Goal: Information Seeking & Learning: Learn about a topic

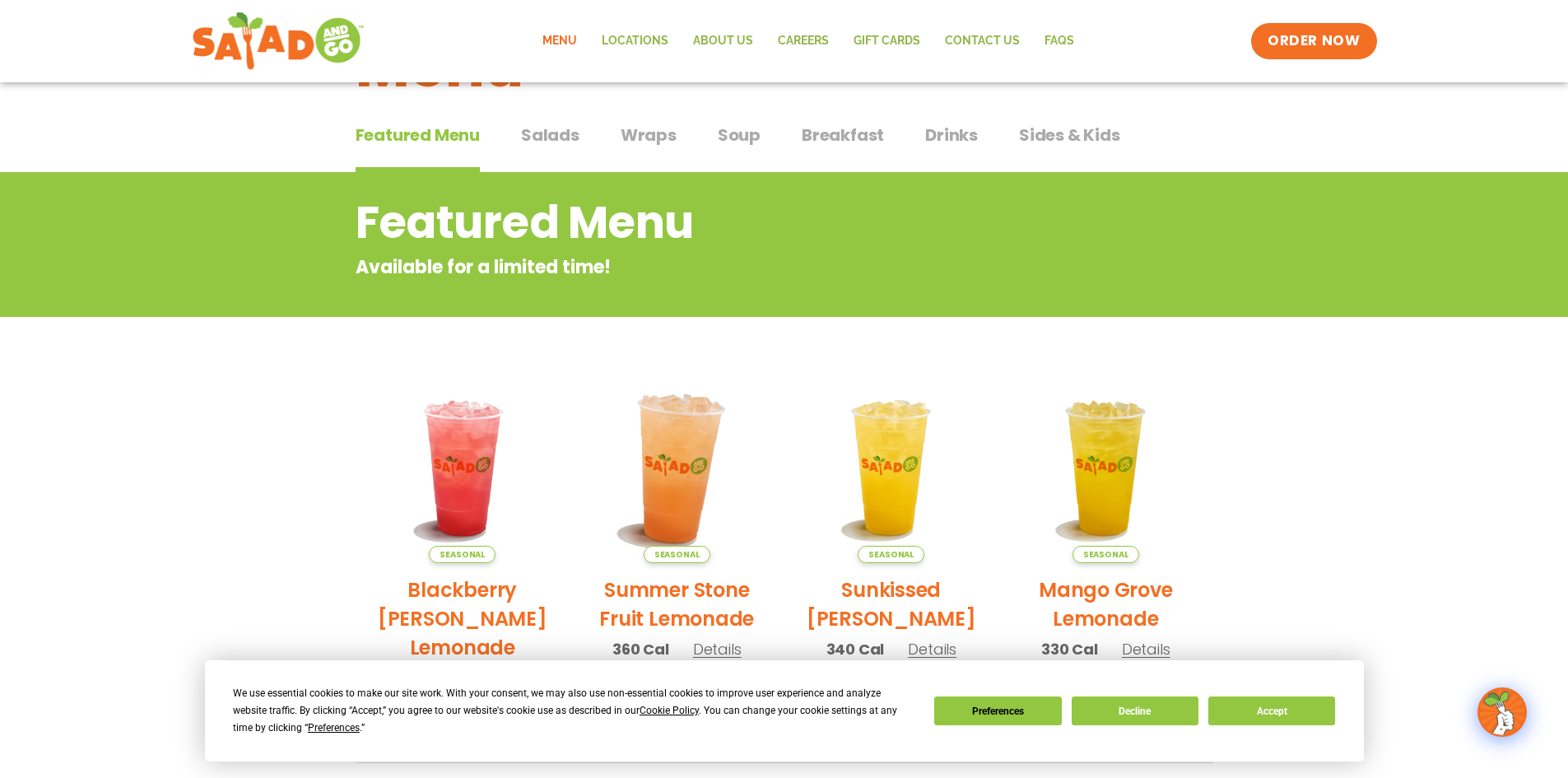
scroll to position [82, 0]
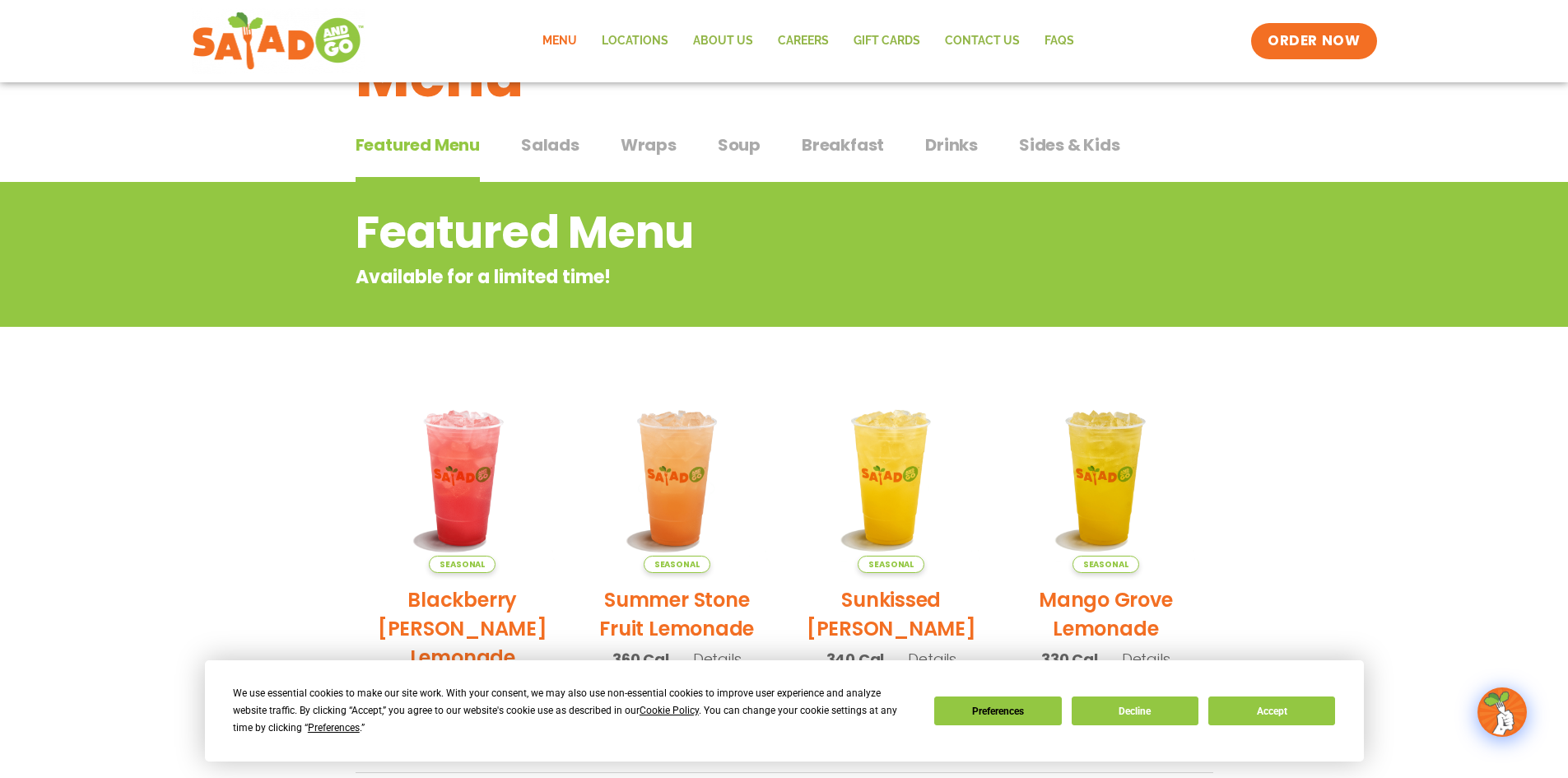
click at [564, 145] on span "Salads" at bounding box center [550, 145] width 59 height 25
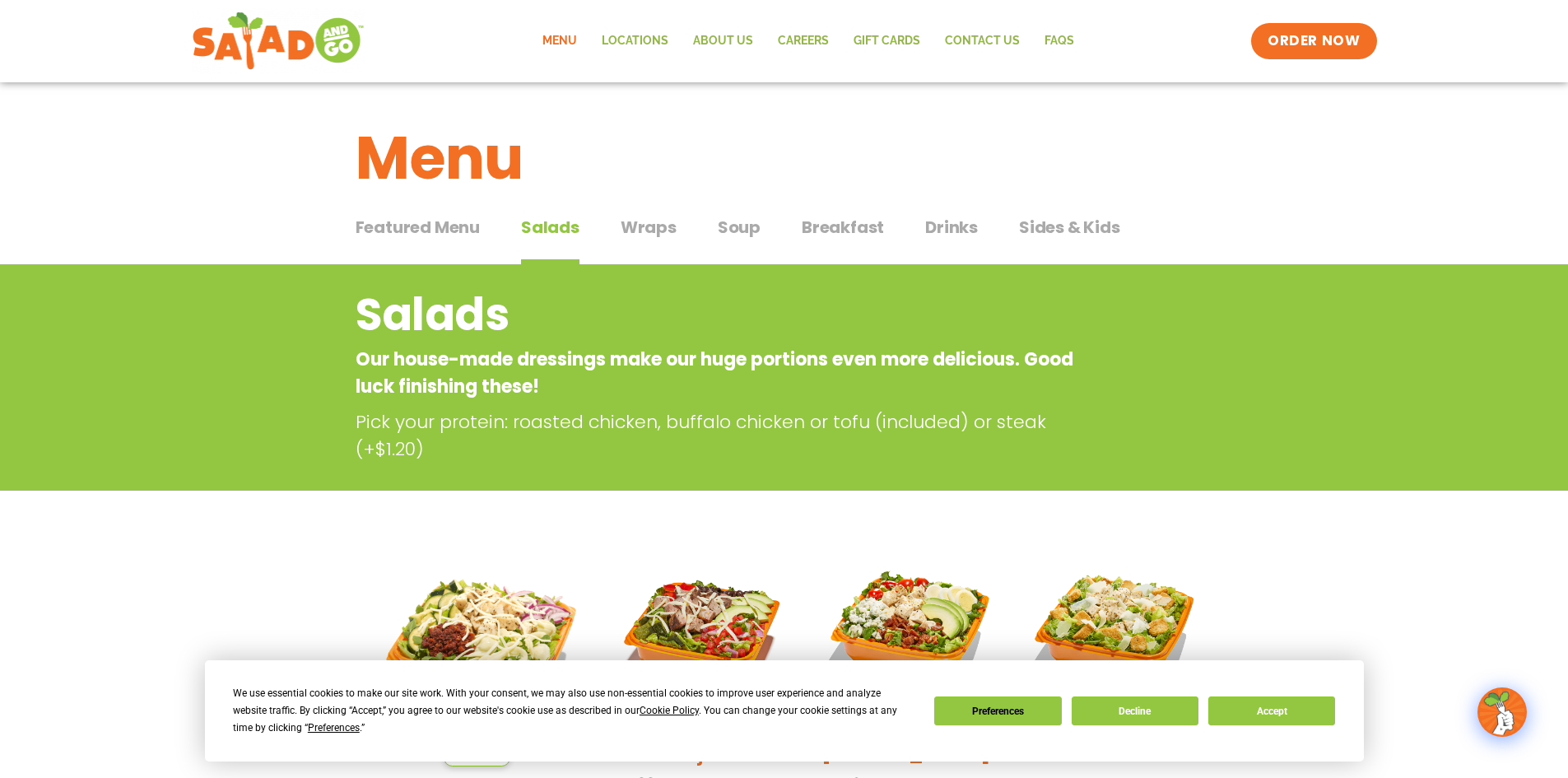
click at [648, 226] on span "Wraps" at bounding box center [648, 227] width 56 height 25
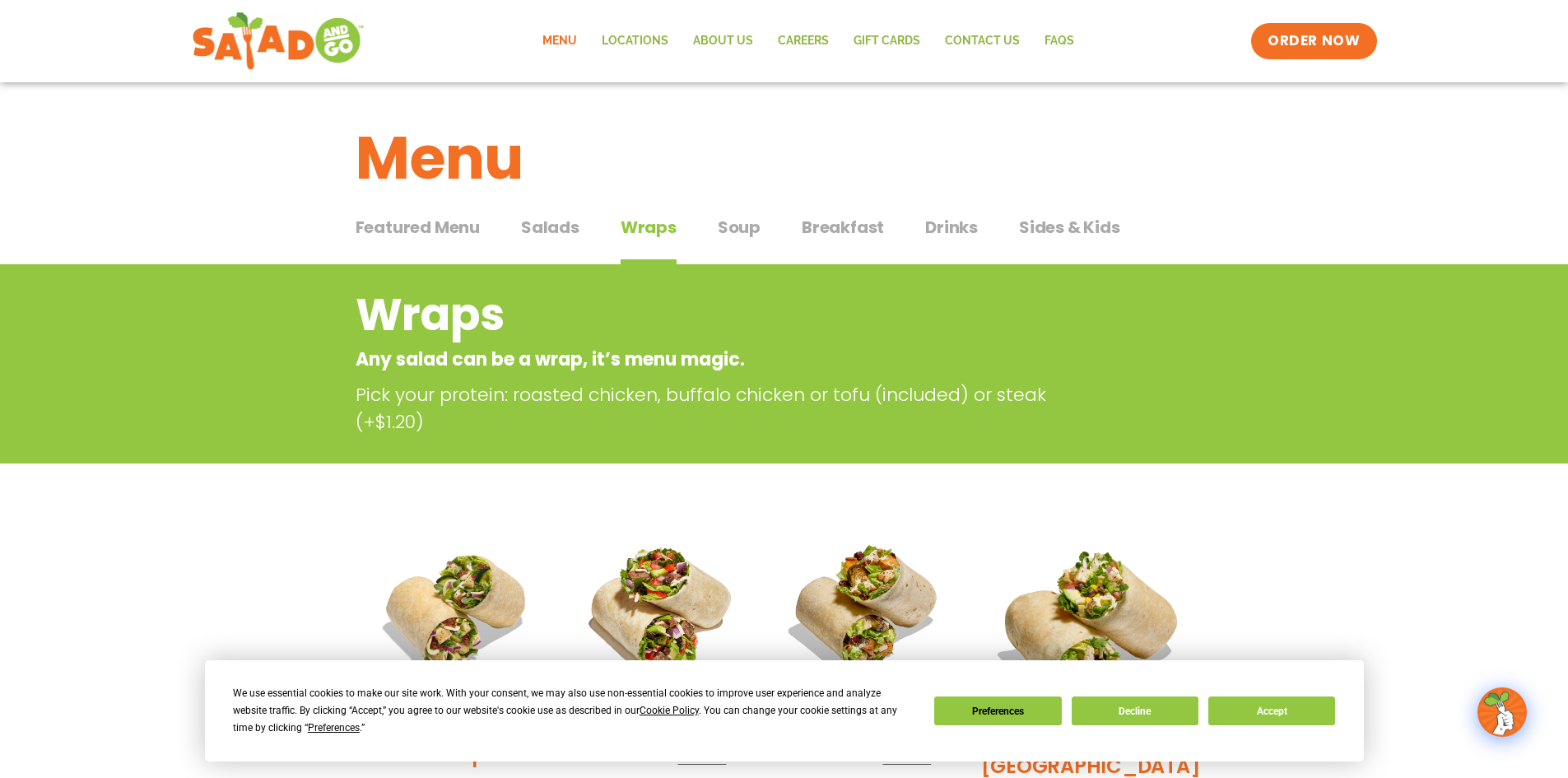
click at [735, 231] on span "Soup" at bounding box center [739, 227] width 43 height 25
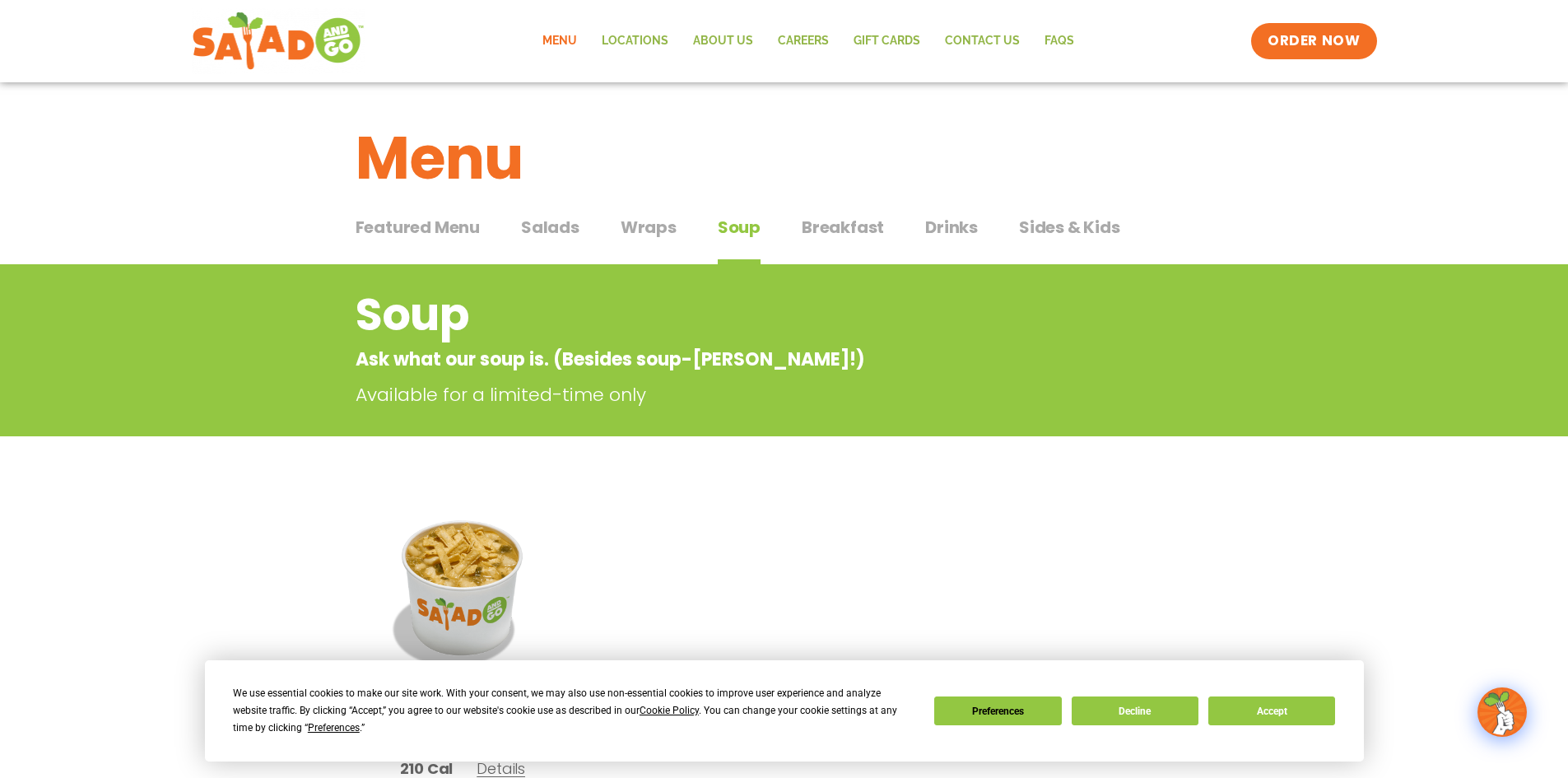
click at [550, 225] on span "Salads" at bounding box center [550, 227] width 59 height 25
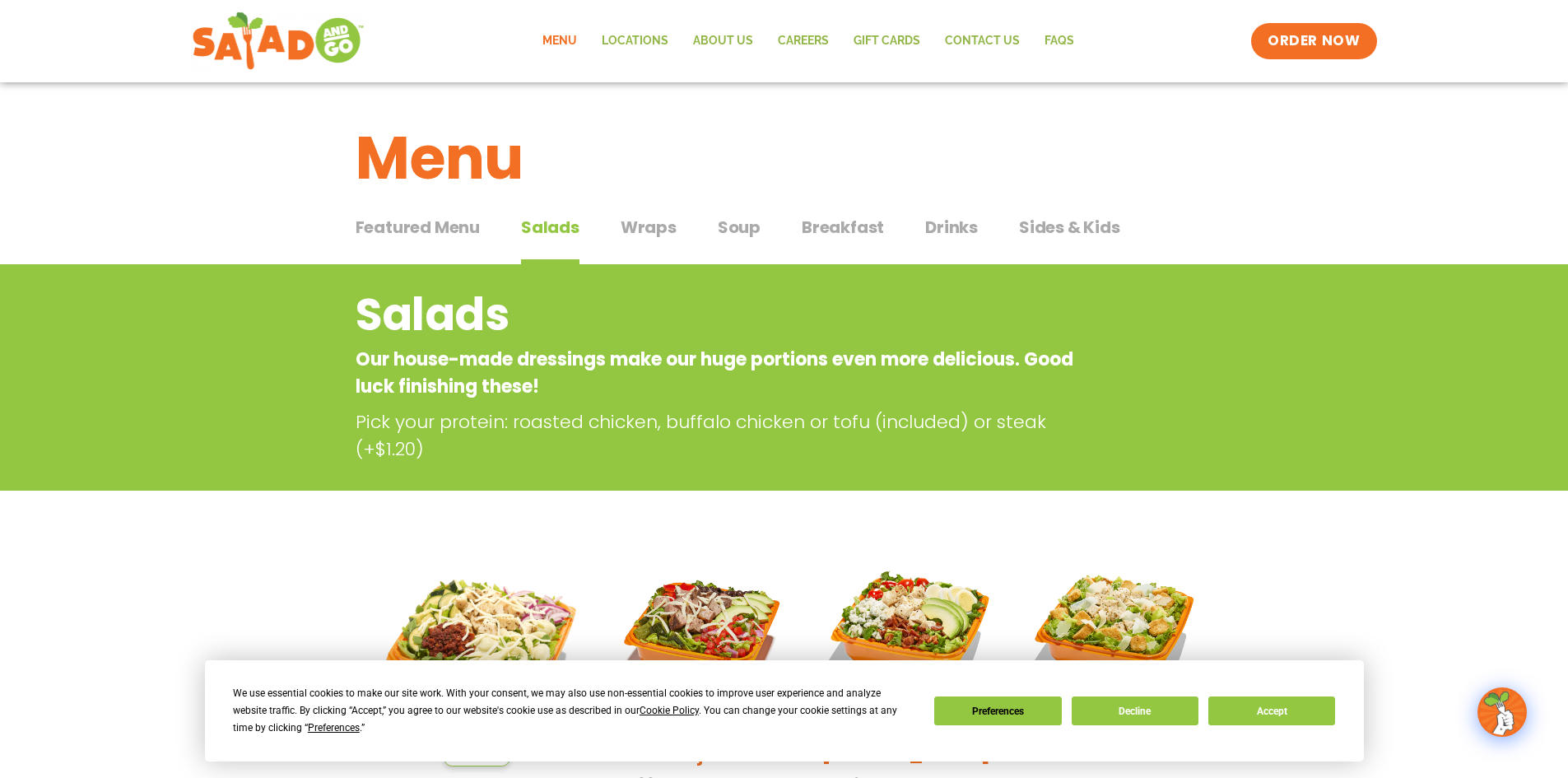
click at [413, 232] on span "Featured Menu" at bounding box center [417, 227] width 124 height 25
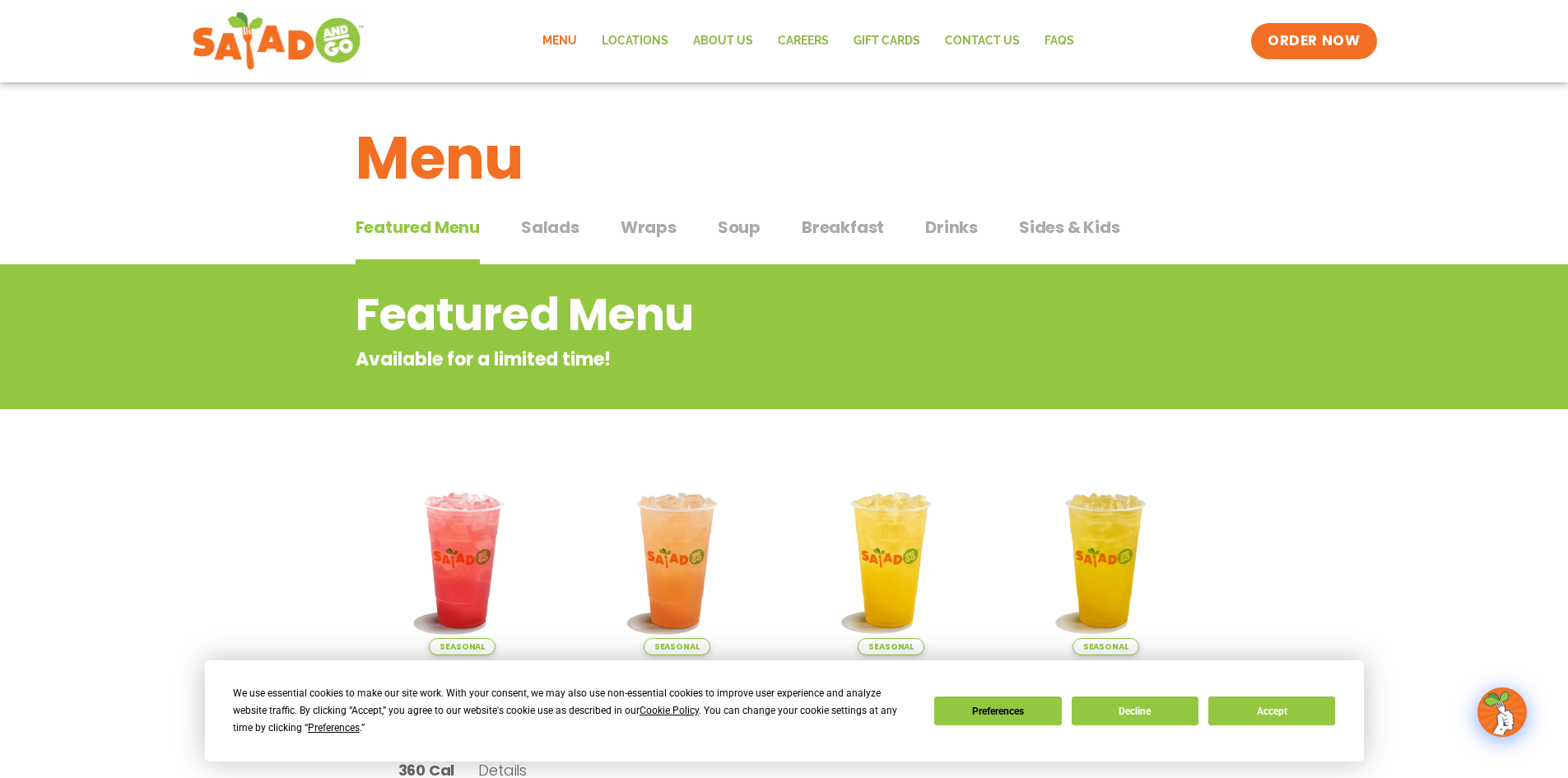
click at [558, 235] on span "Salads" at bounding box center [550, 227] width 59 height 25
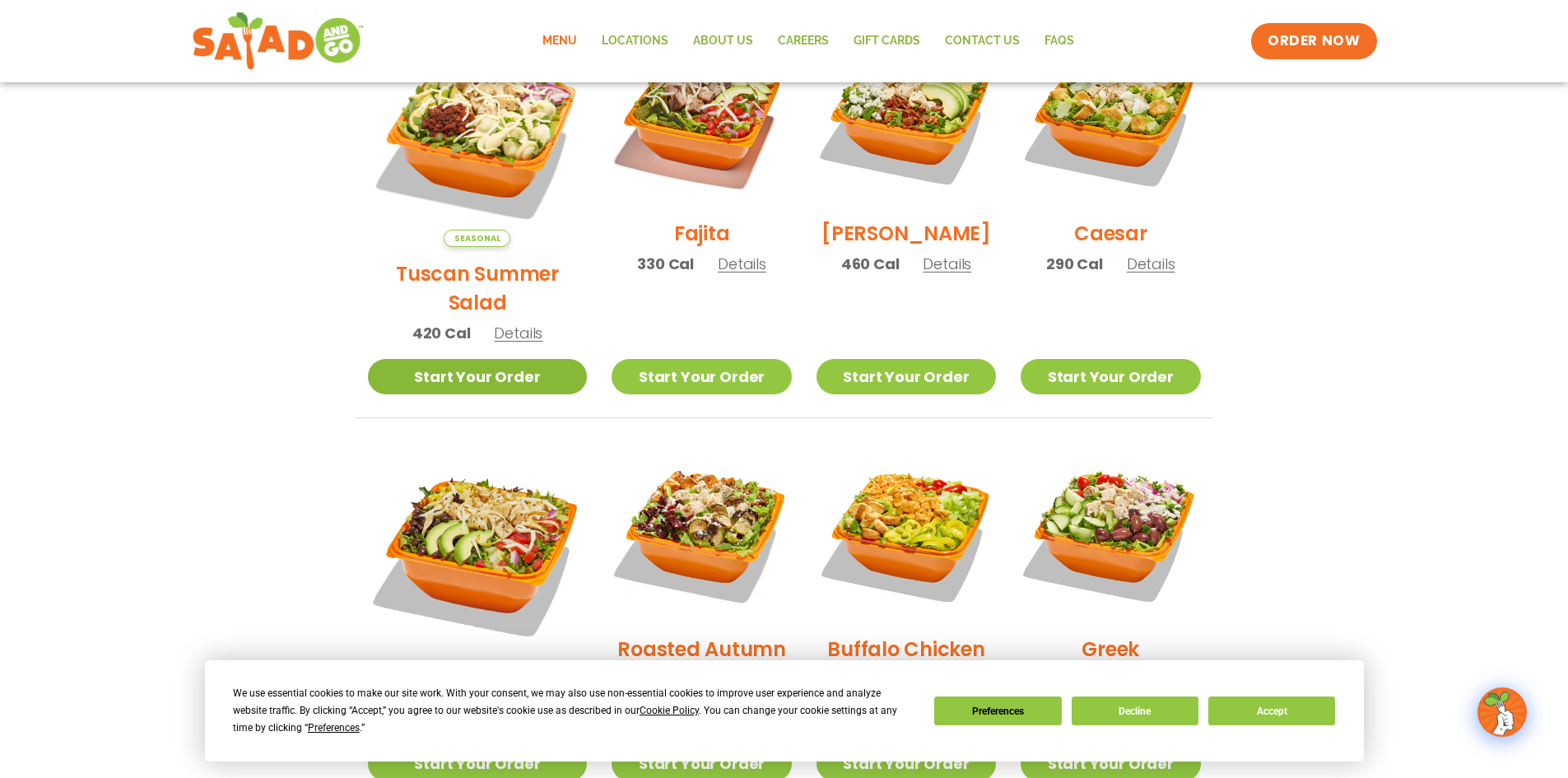
scroll to position [411, 0]
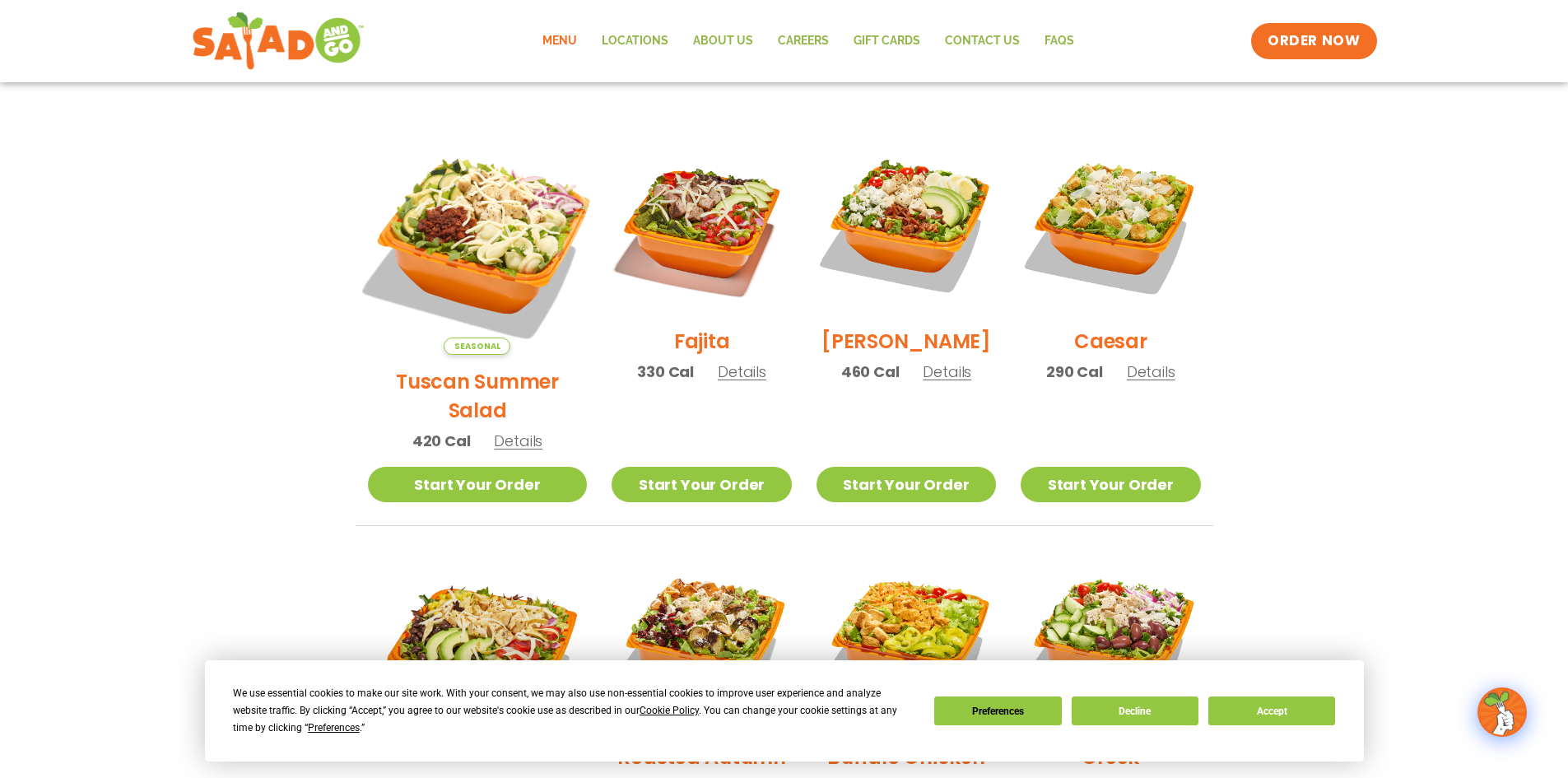
click at [470, 252] on img at bounding box center [477, 245] width 258 height 258
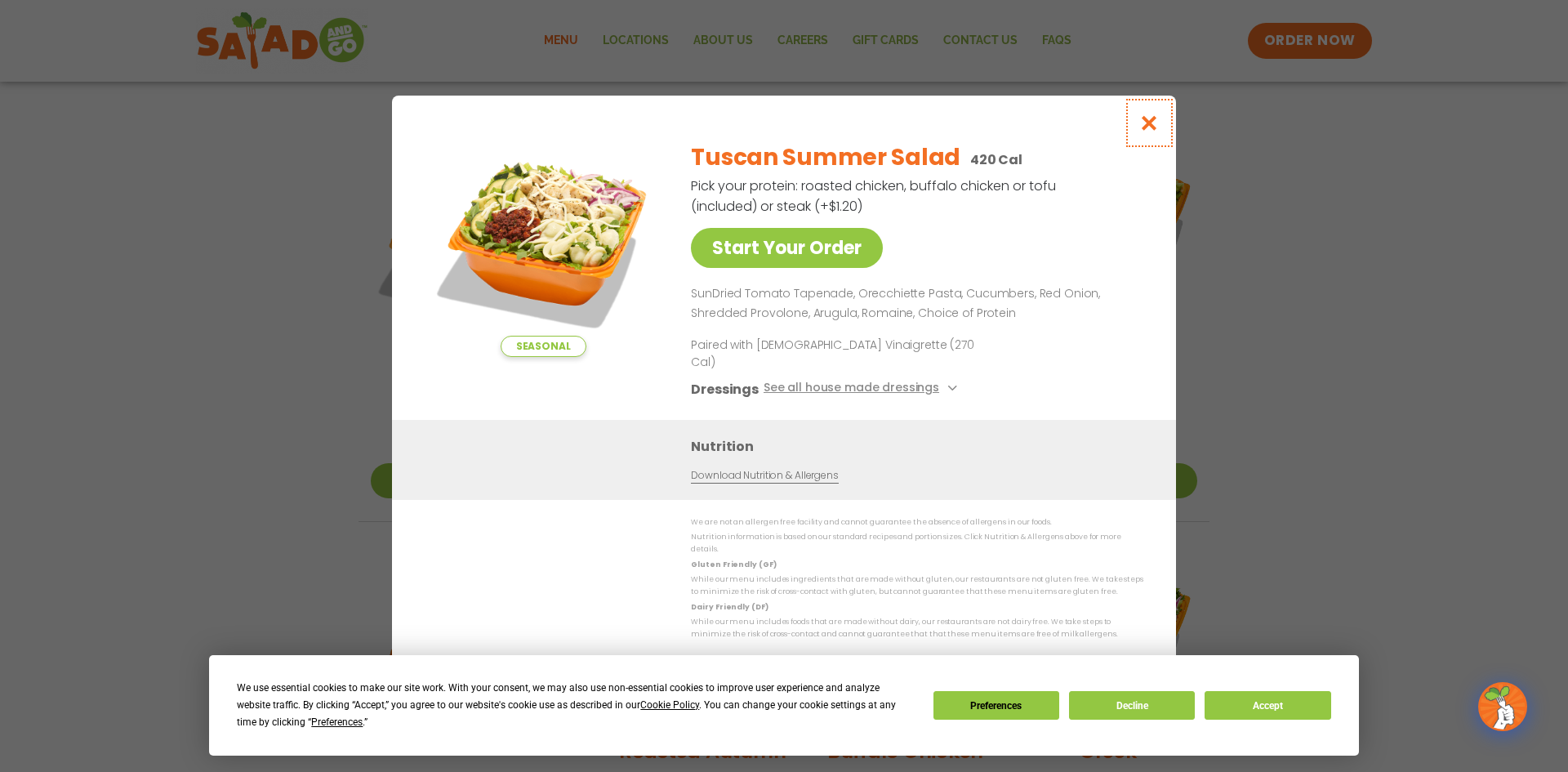
click at [1150, 132] on icon "Close modal" at bounding box center [1150, 122] width 21 height 17
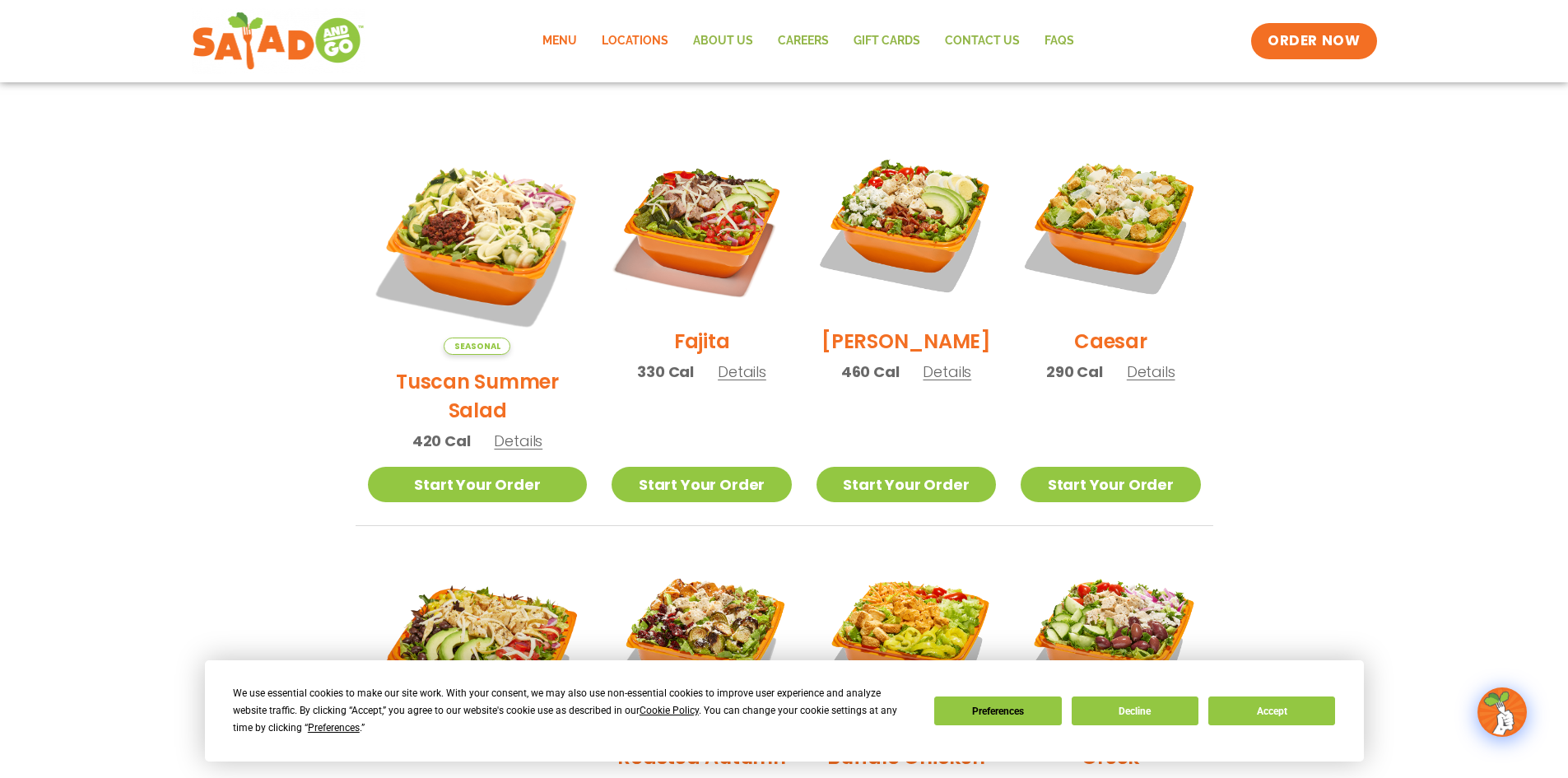
click at [639, 38] on link "Locations" at bounding box center [634, 41] width 91 height 38
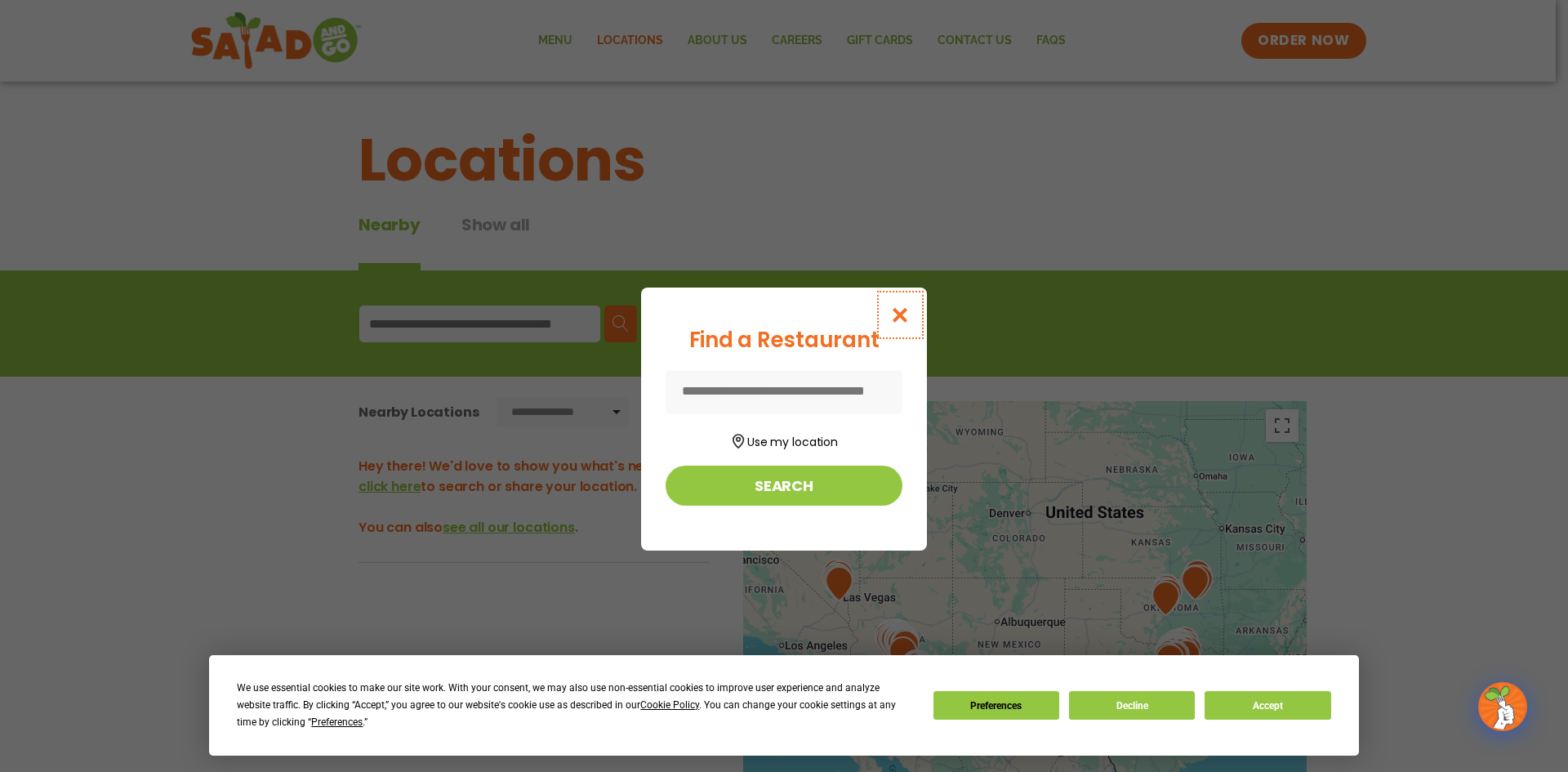
click at [894, 308] on icon "Close modal" at bounding box center [900, 314] width 21 height 17
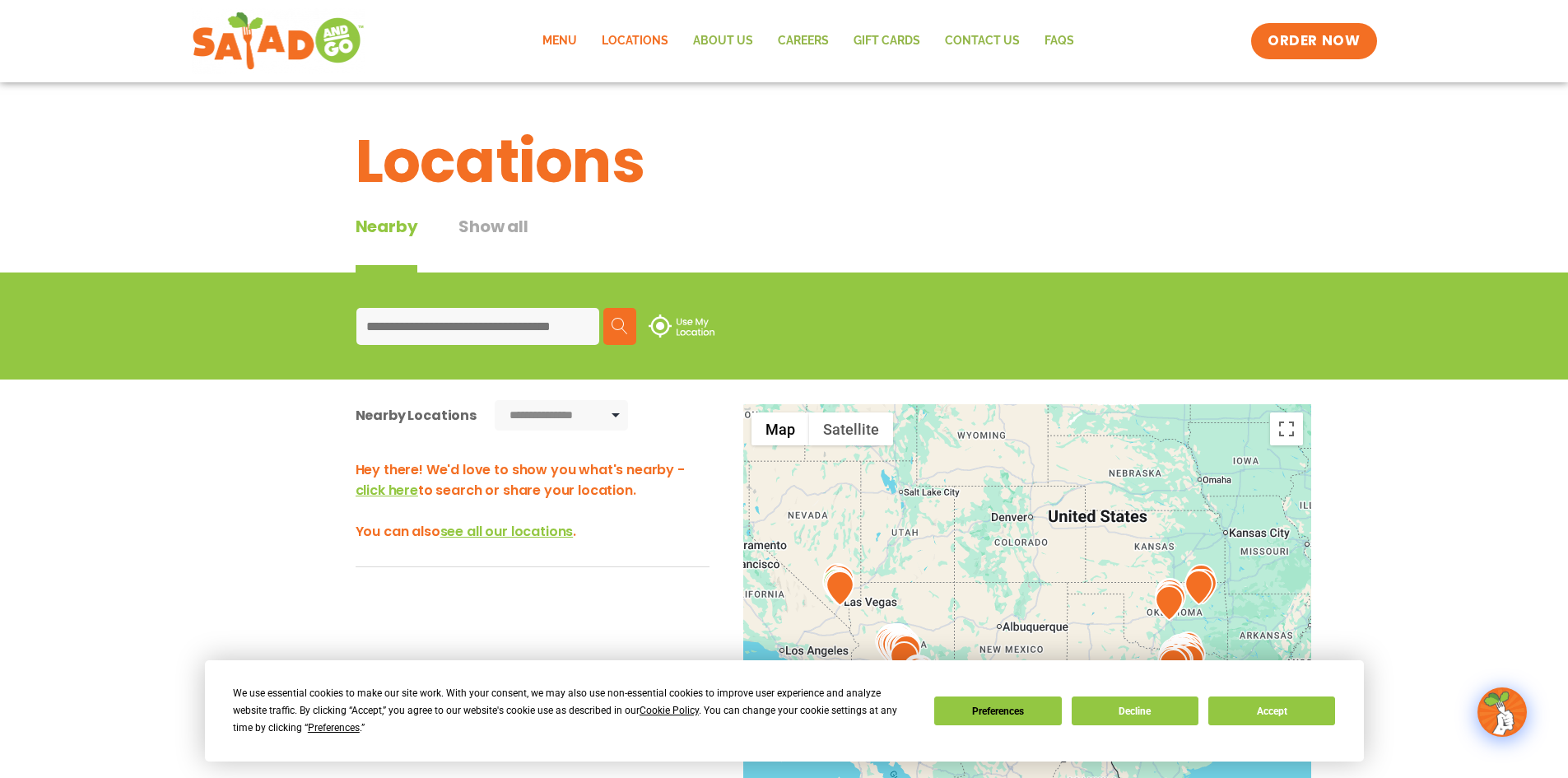
click at [560, 36] on link "Menu" at bounding box center [559, 41] width 59 height 38
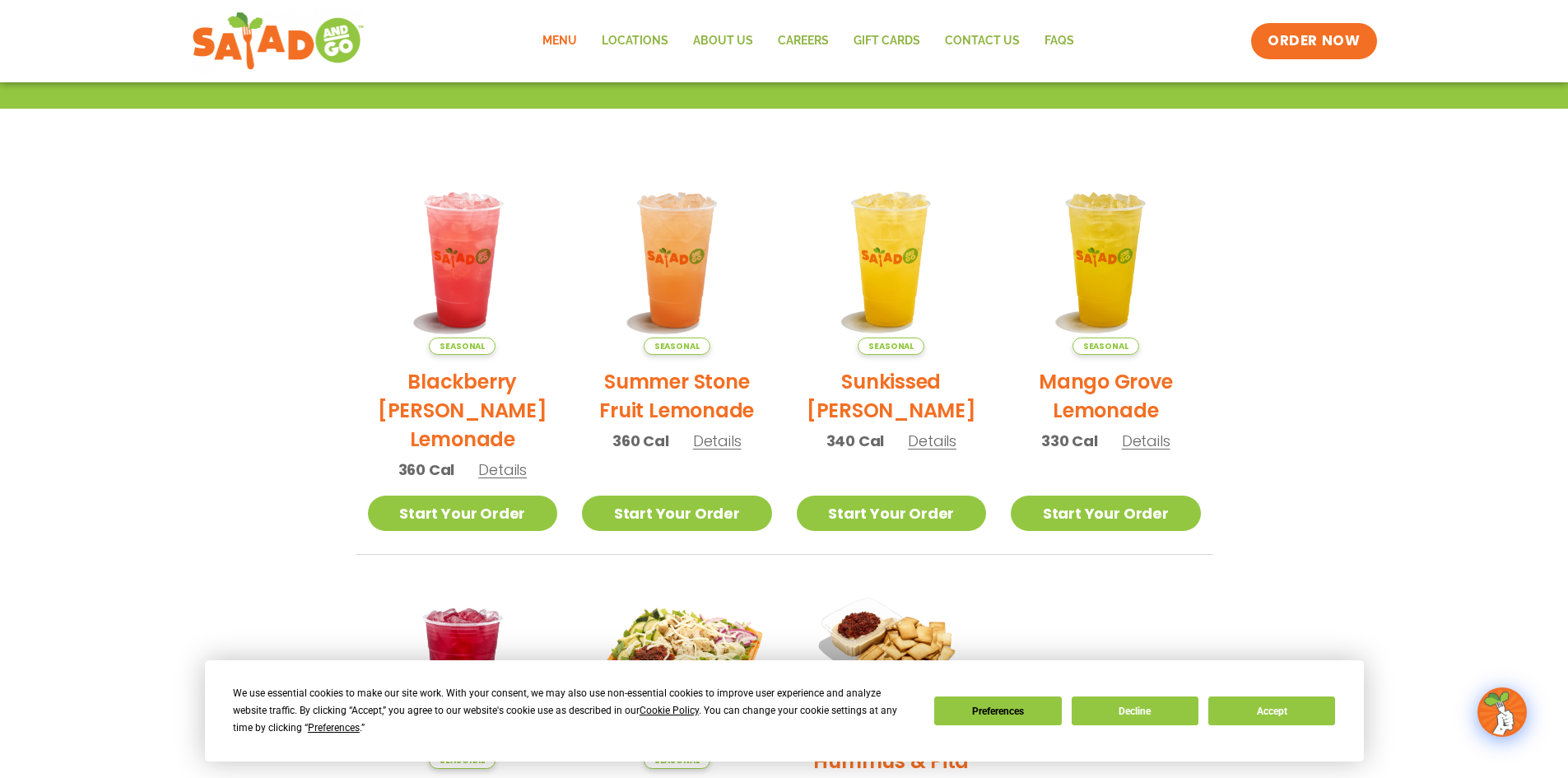
scroll to position [330, 0]
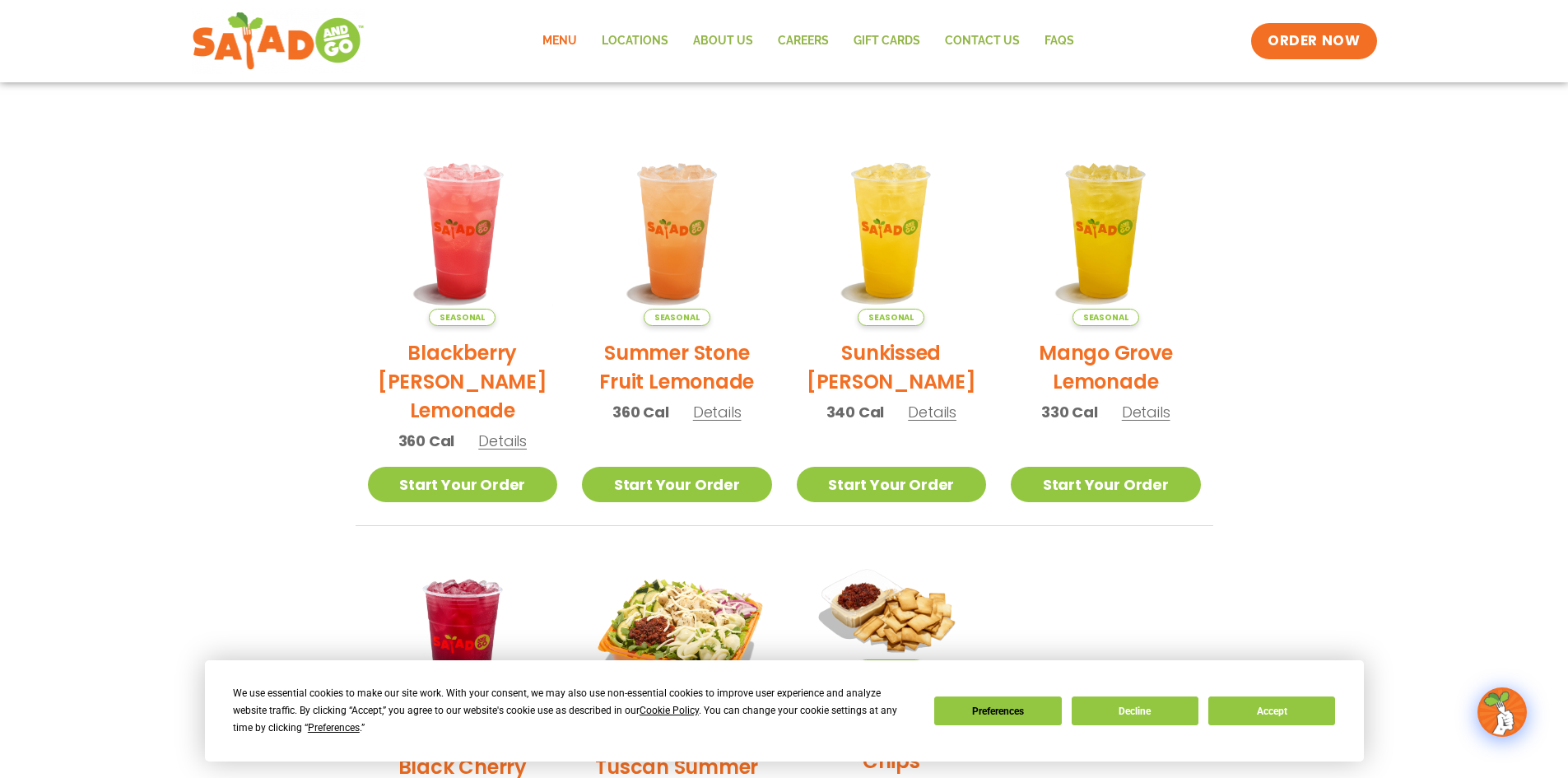
click at [918, 354] on h2 "Sunkissed [PERSON_NAME]" at bounding box center [892, 368] width 190 height 58
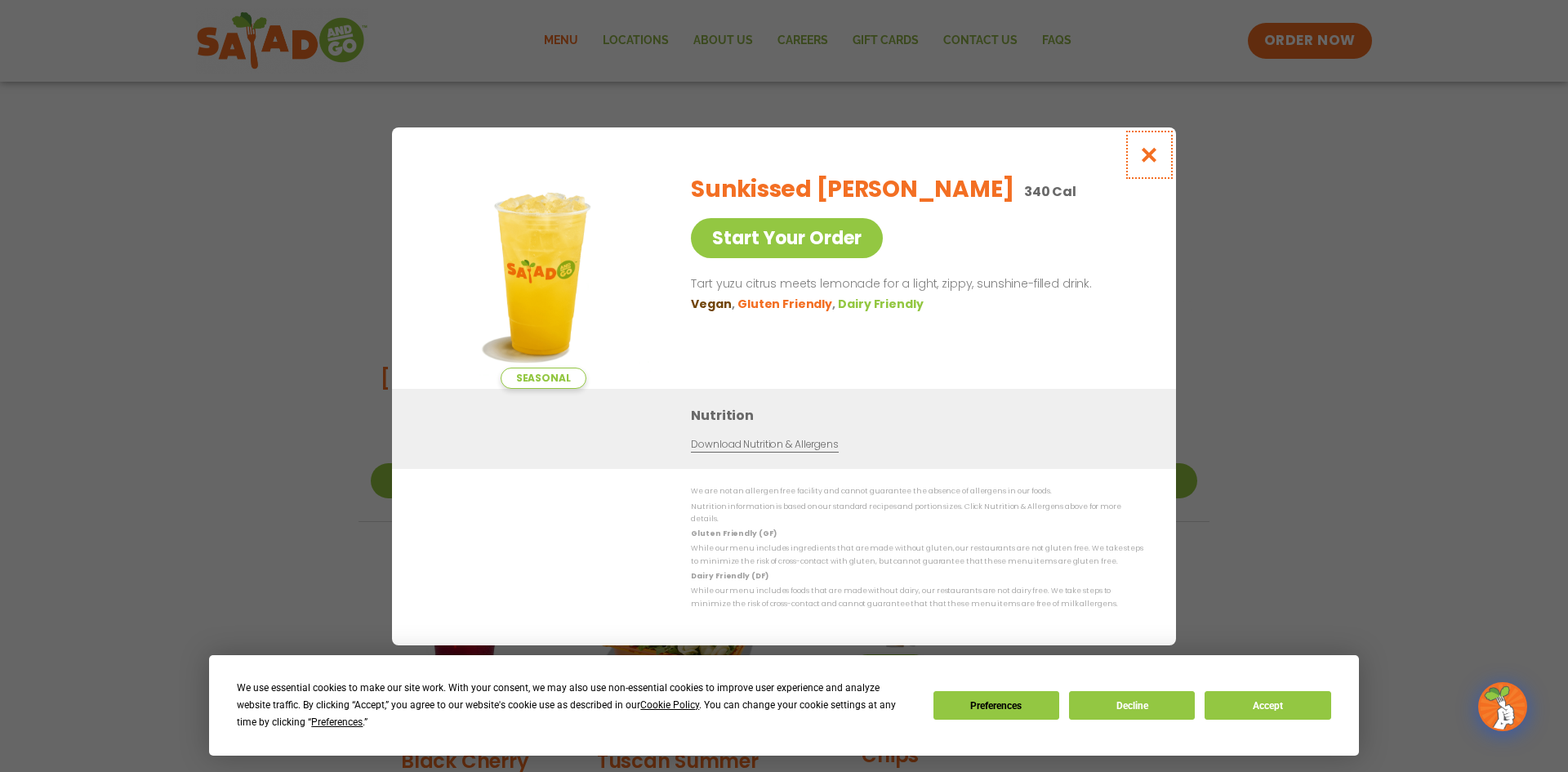
click at [1155, 154] on icon "Close modal" at bounding box center [1150, 155] width 21 height 17
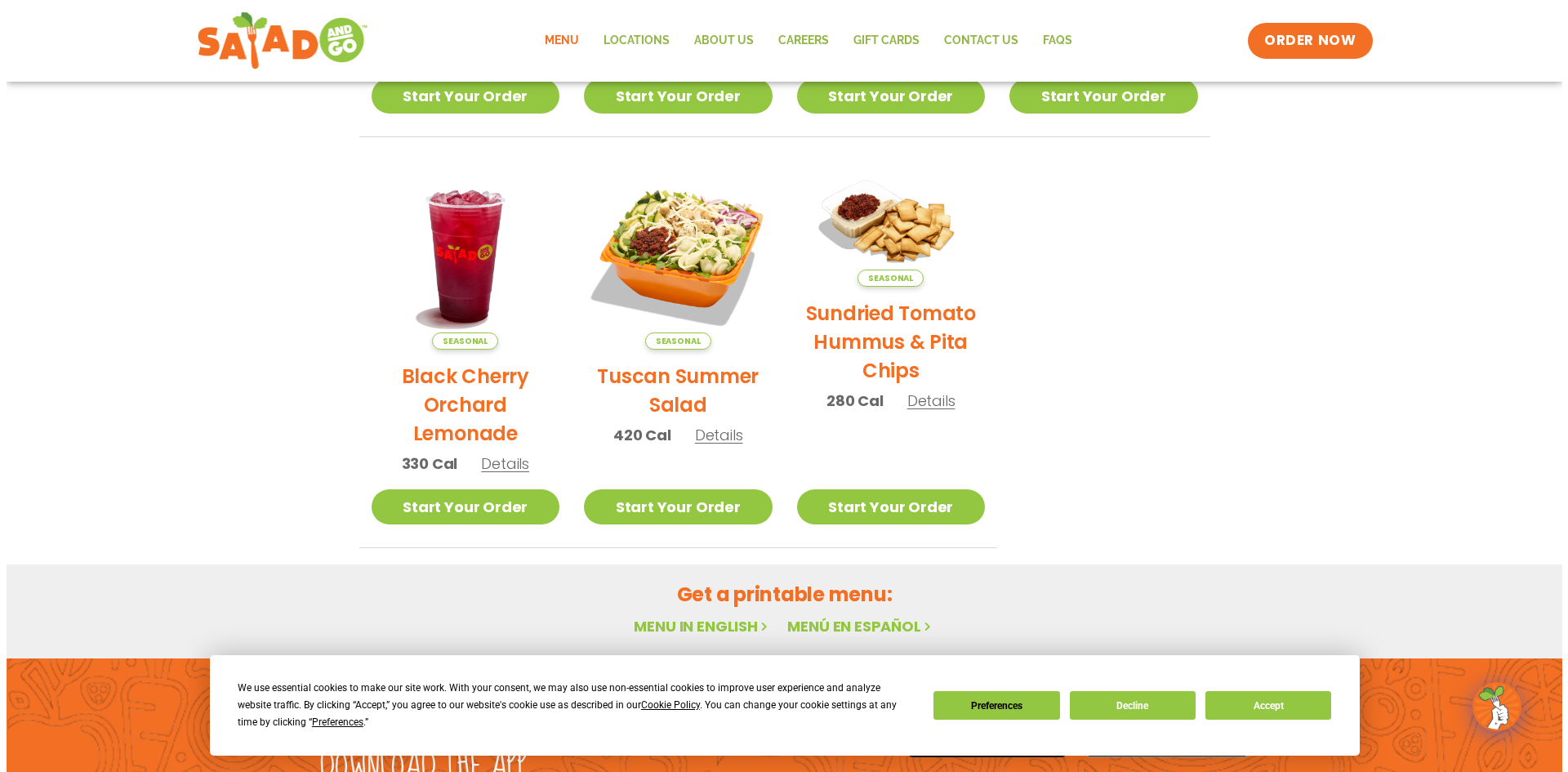
scroll to position [735, 0]
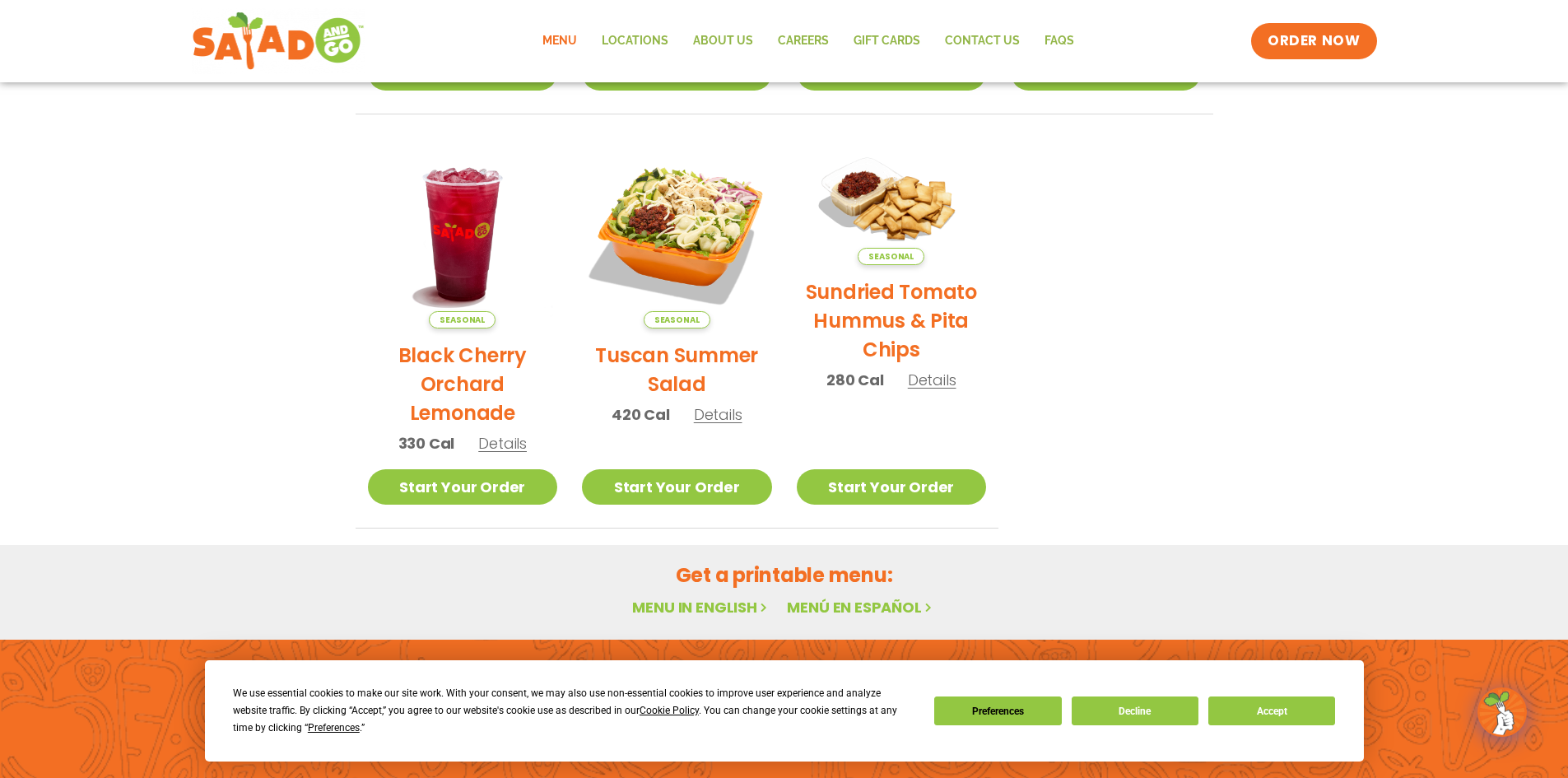
click at [450, 361] on h2 "Black Cherry Orchard Lemonade" at bounding box center [462, 384] width 190 height 87
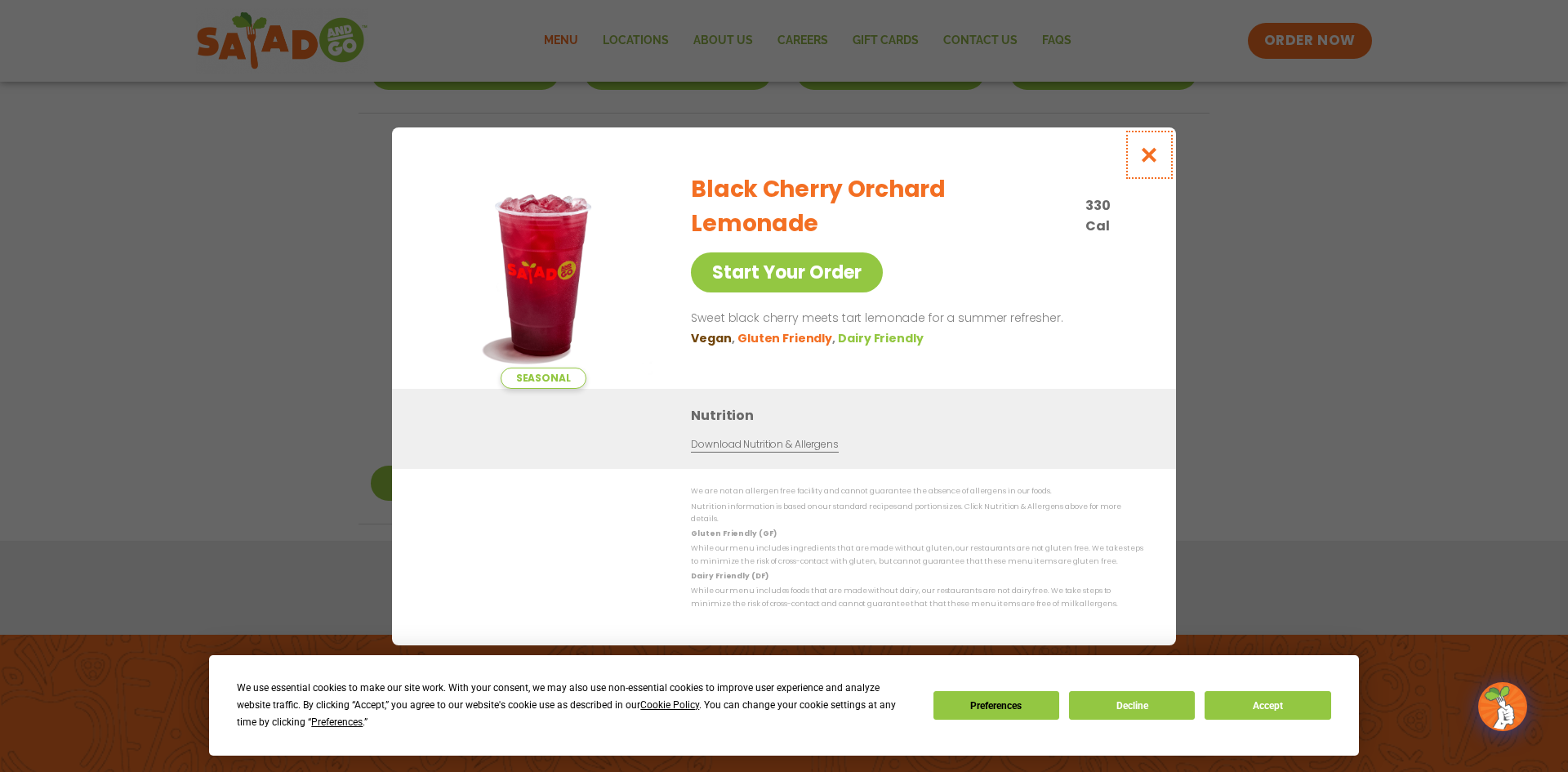
drag, startPoint x: 1151, startPoint y: 158, endPoint x: 1137, endPoint y: 158, distance: 14.0
click at [1151, 158] on icon "Close modal" at bounding box center [1150, 155] width 21 height 17
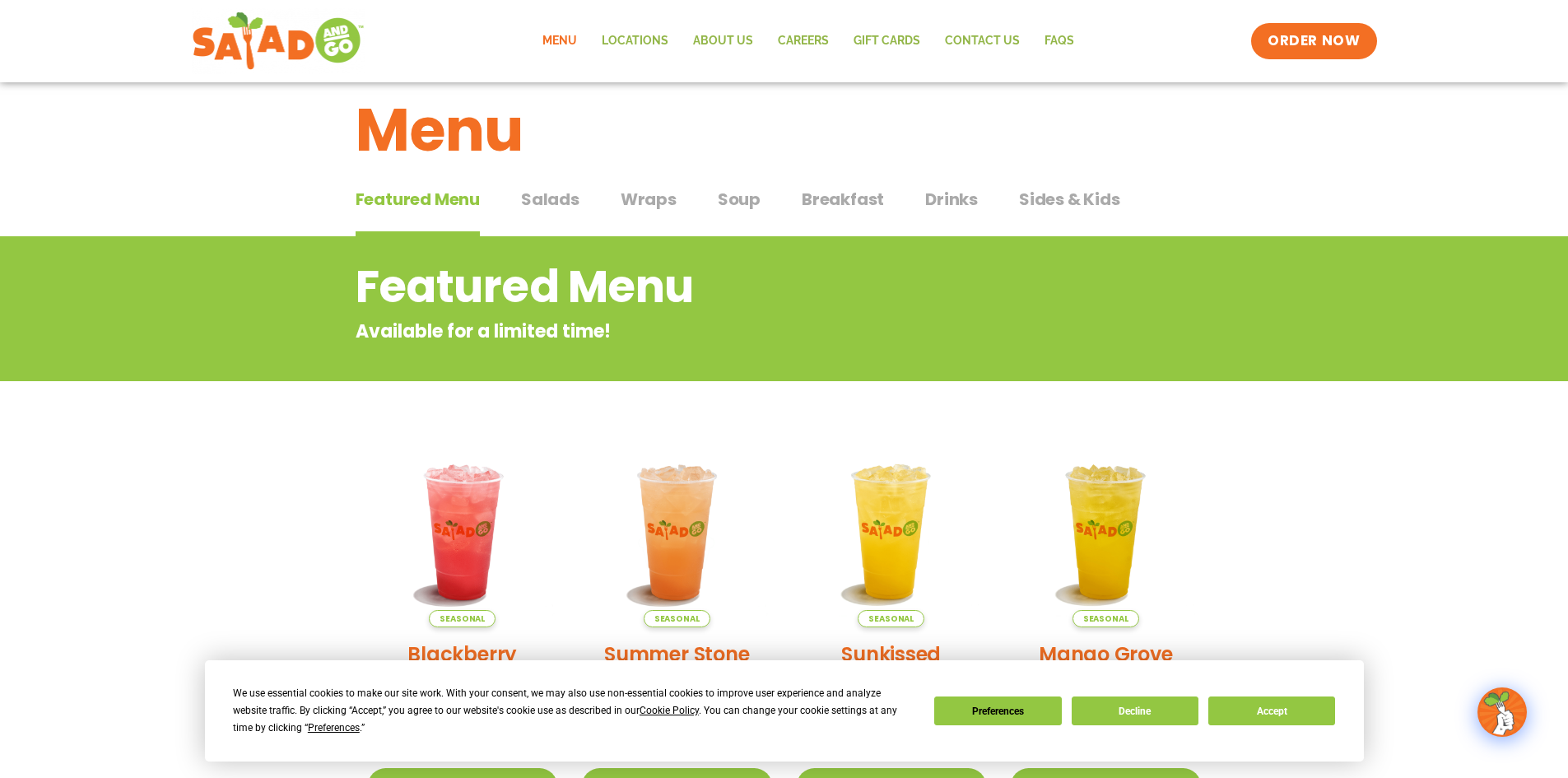
scroll to position [0, 0]
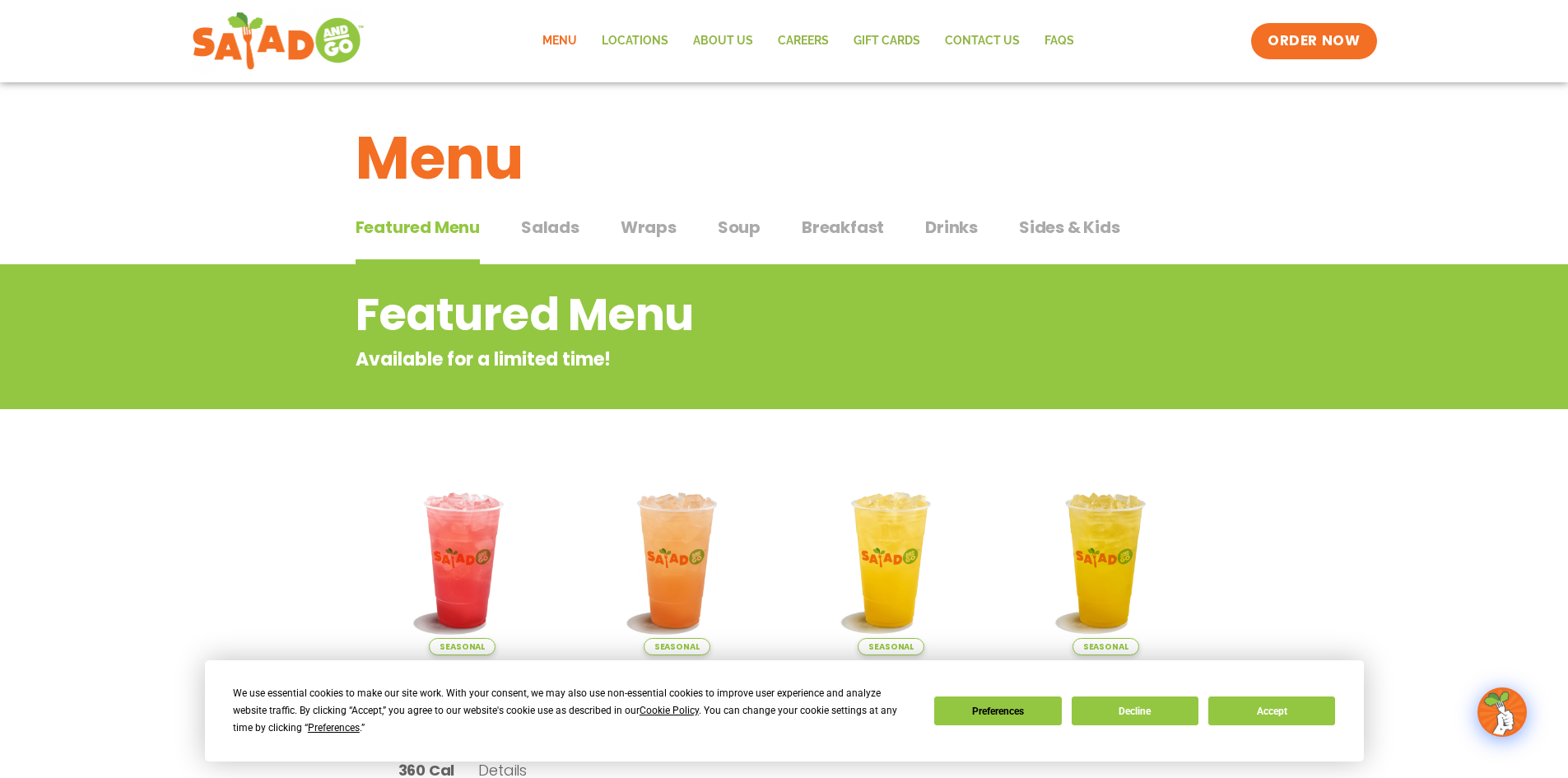
click at [549, 227] on span "Salads" at bounding box center [550, 227] width 59 height 25
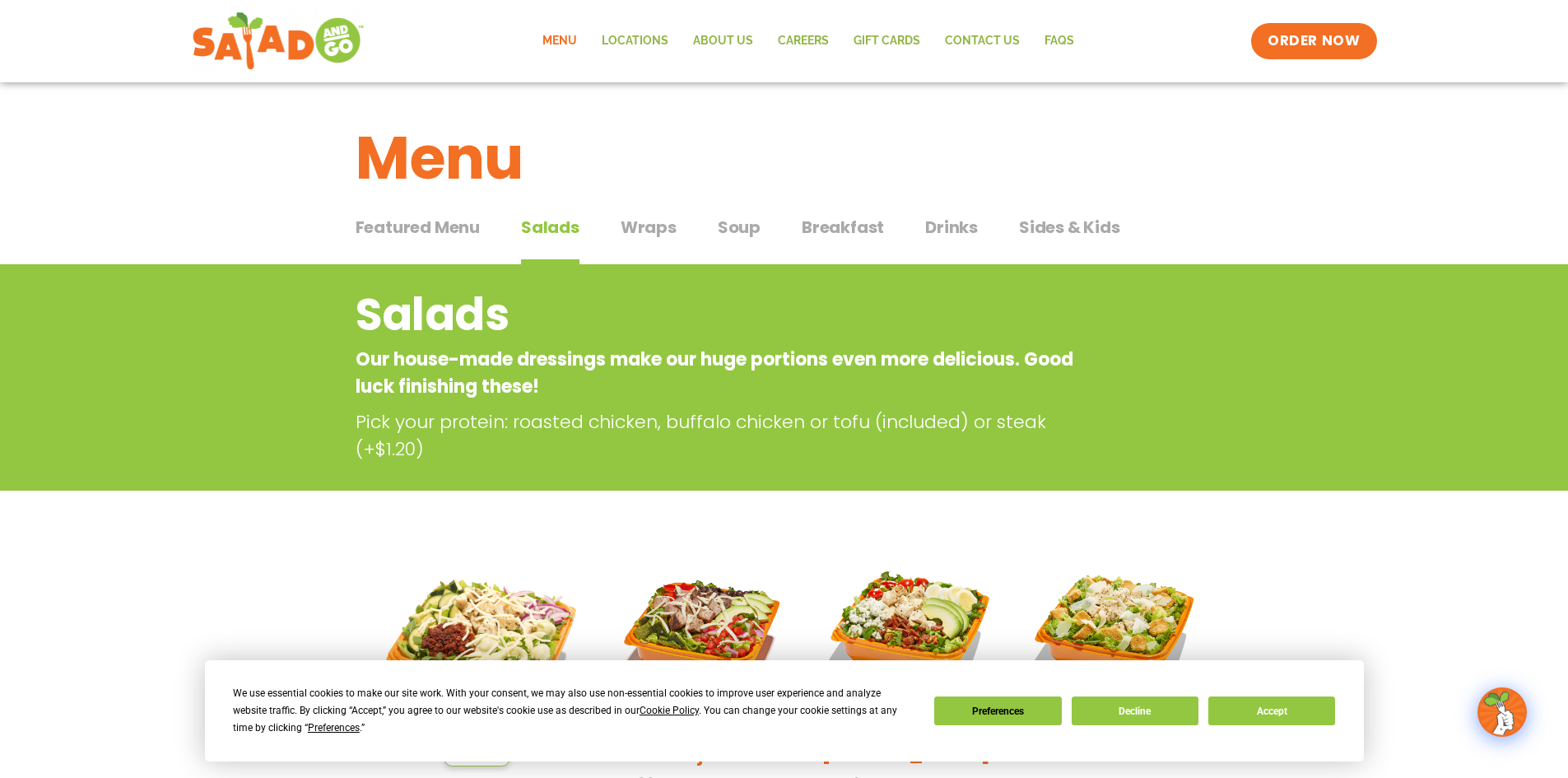
click at [642, 225] on span "Wraps" at bounding box center [648, 227] width 56 height 25
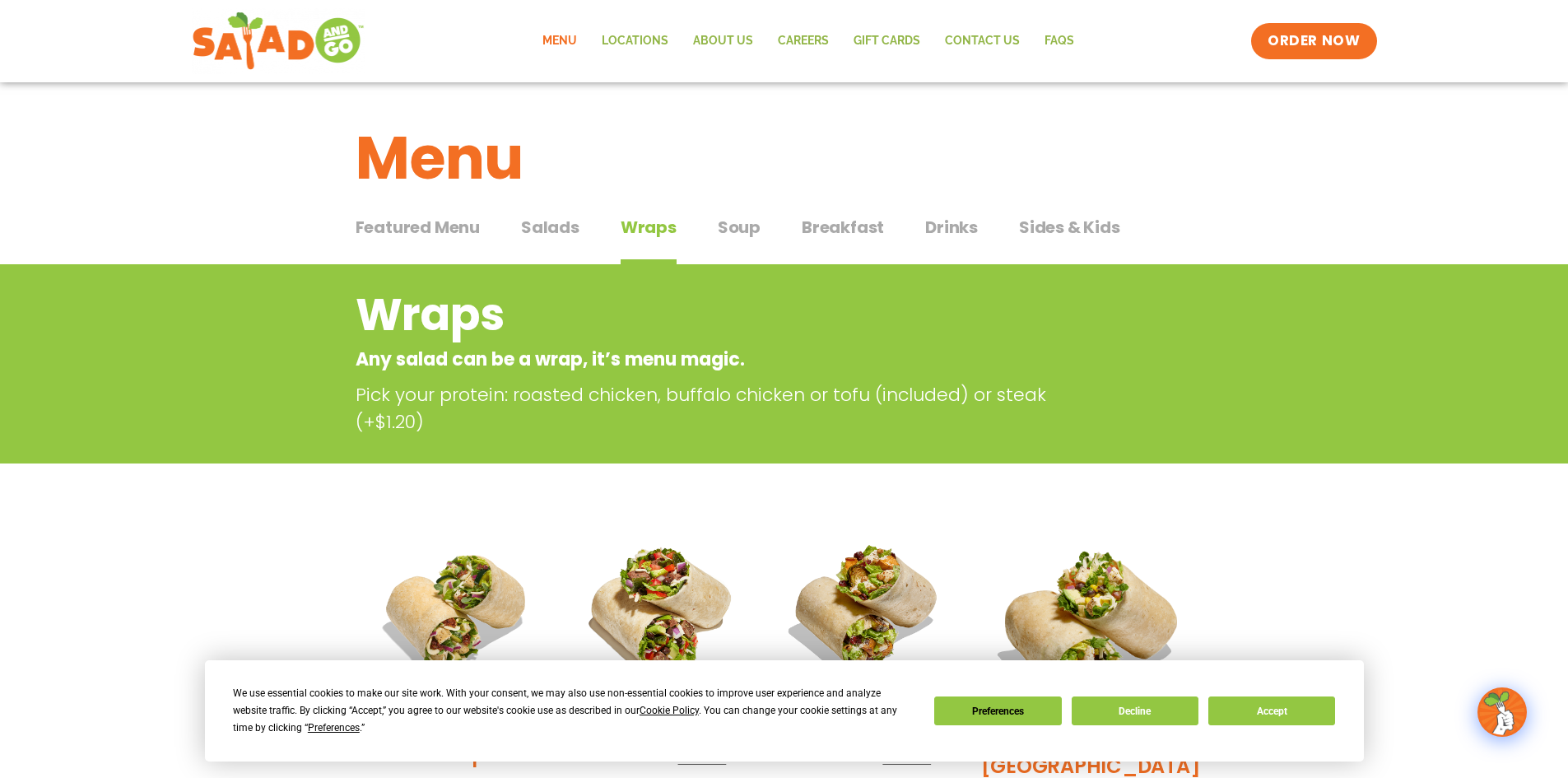
click at [559, 215] on span "Salads" at bounding box center [550, 227] width 59 height 25
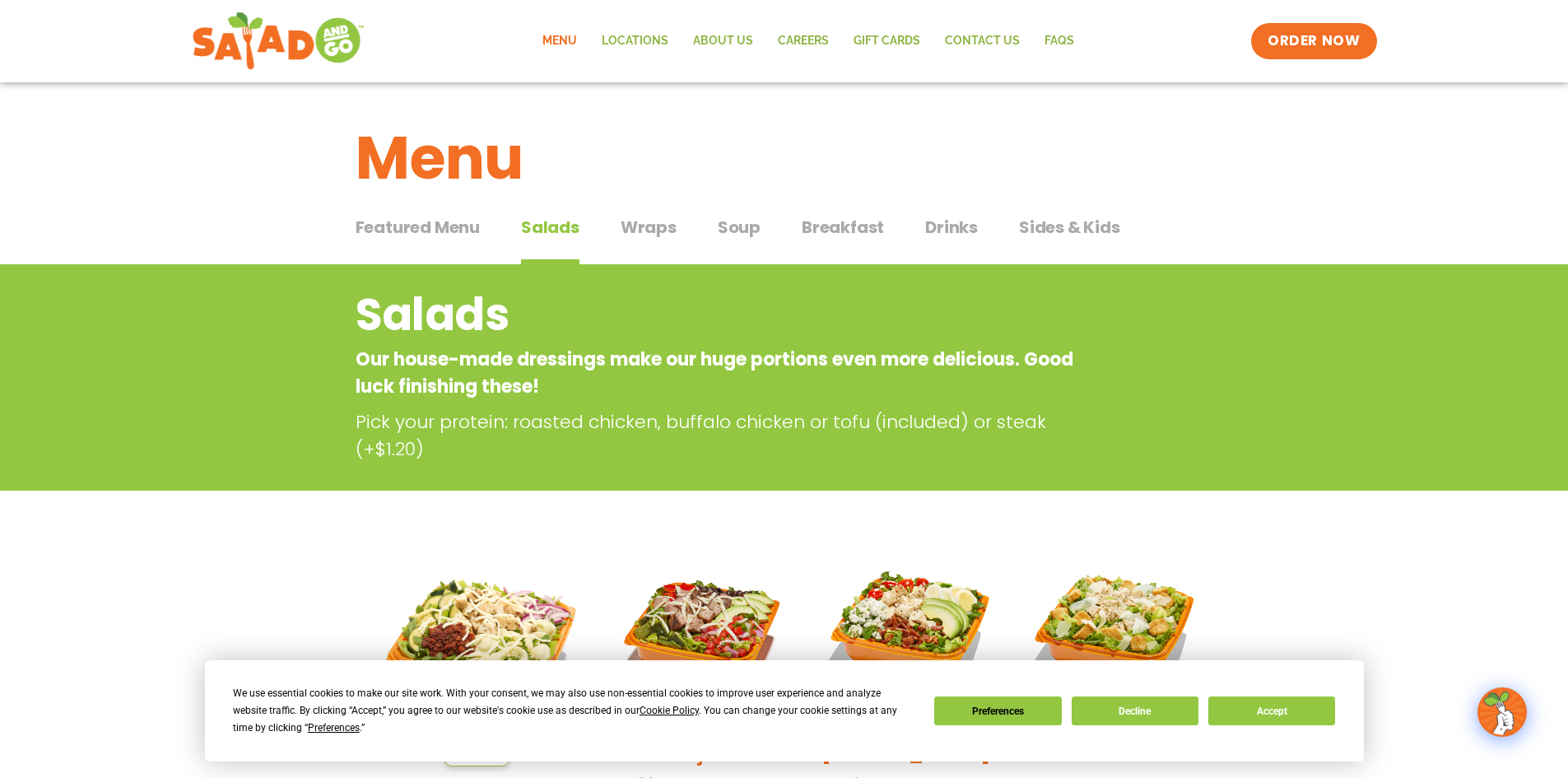
click at [560, 218] on span "Salads" at bounding box center [550, 227] width 59 height 25
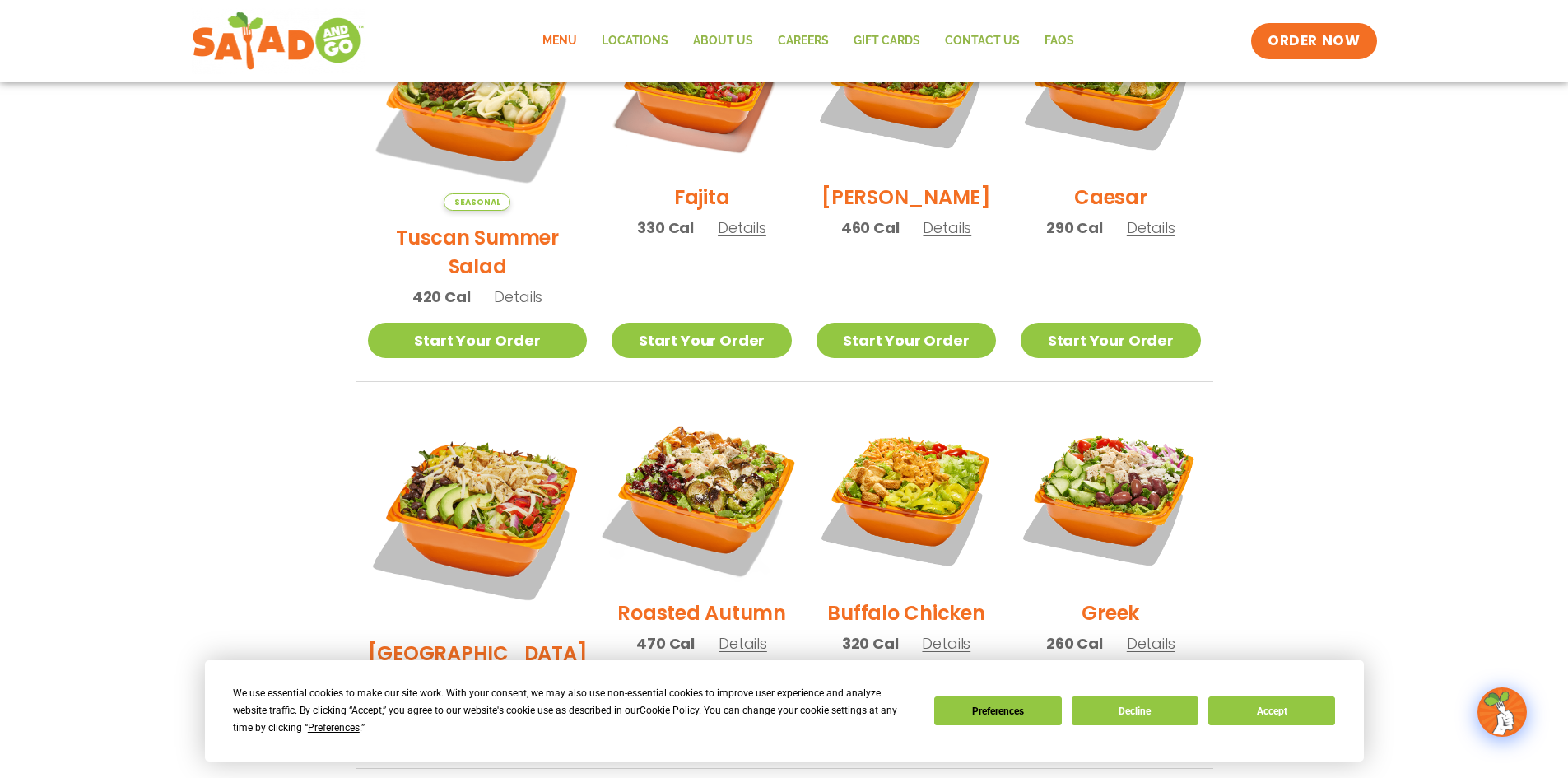
scroll to position [576, 0]
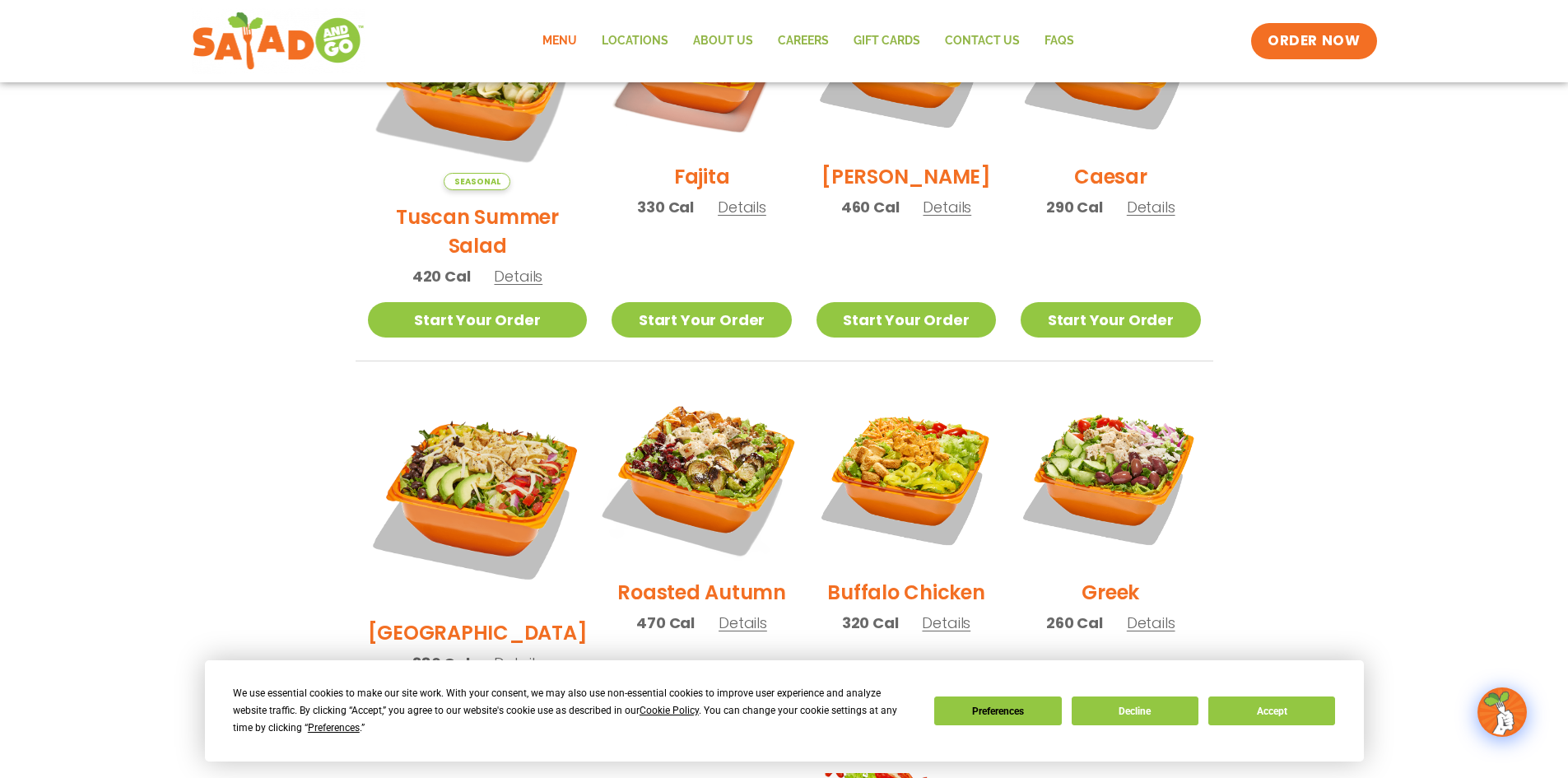
click at [704, 436] on img at bounding box center [701, 475] width 211 height 211
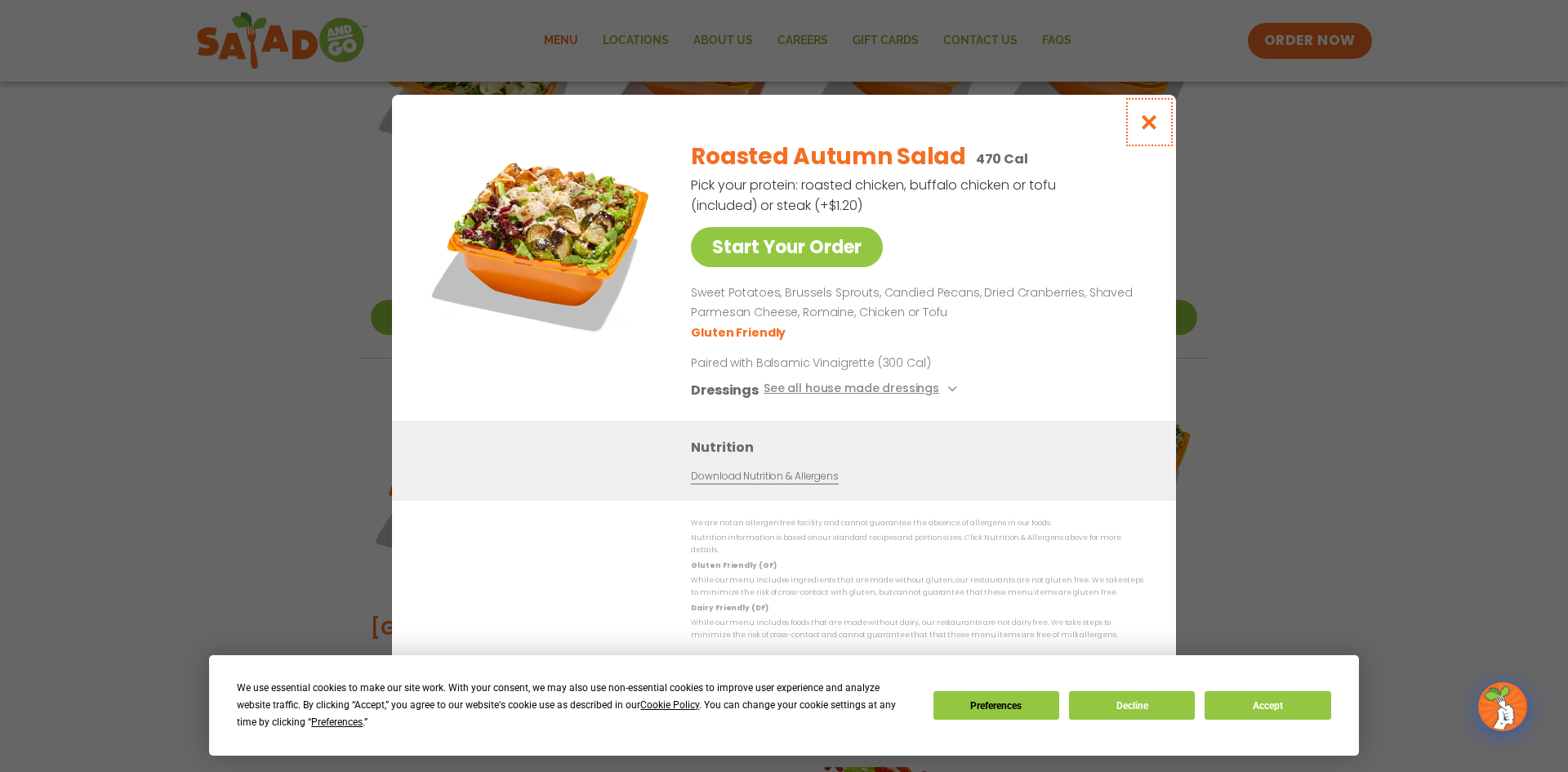
click at [1143, 128] on icon "Close modal" at bounding box center [1150, 122] width 21 height 17
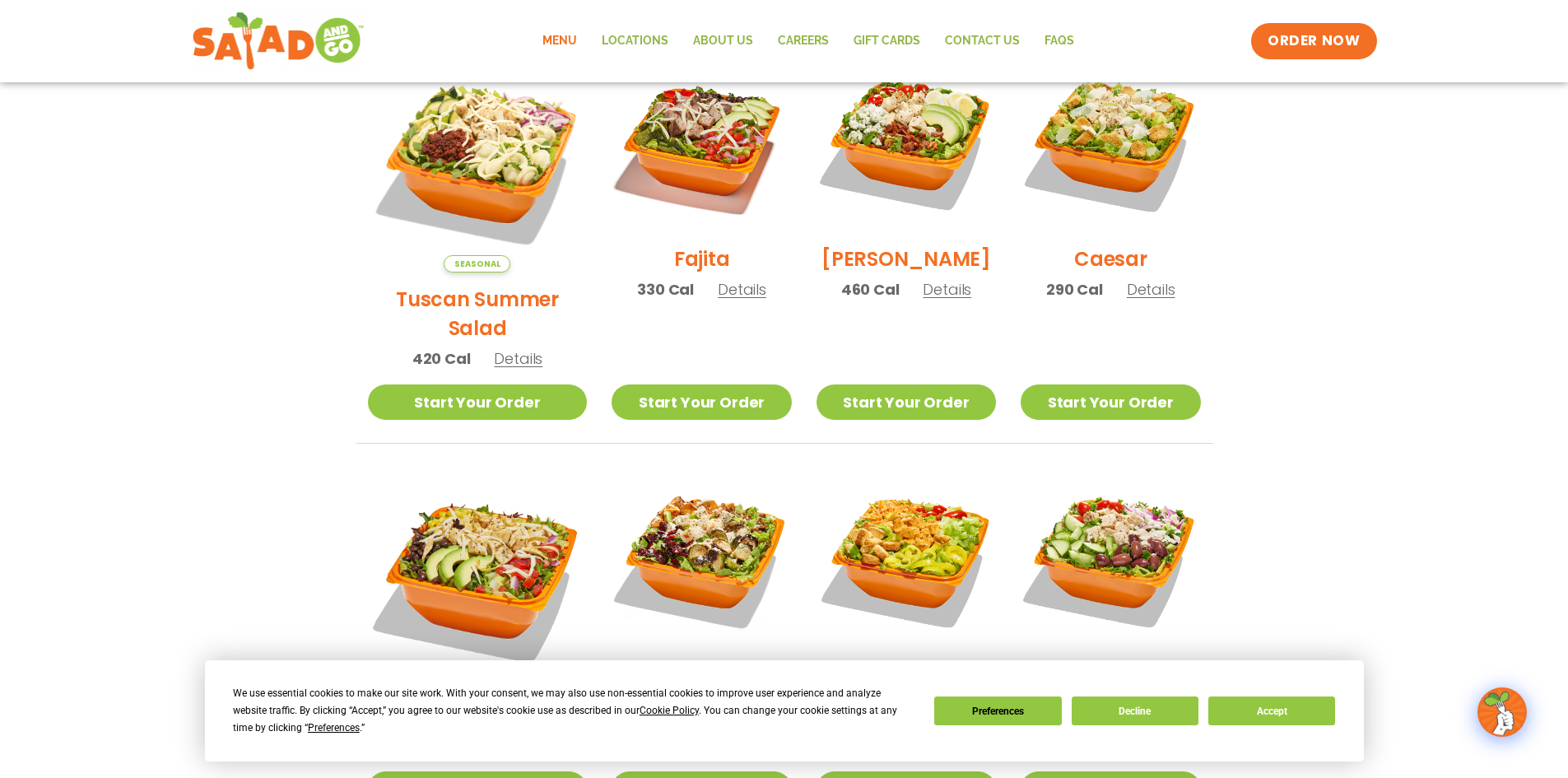
scroll to position [411, 0]
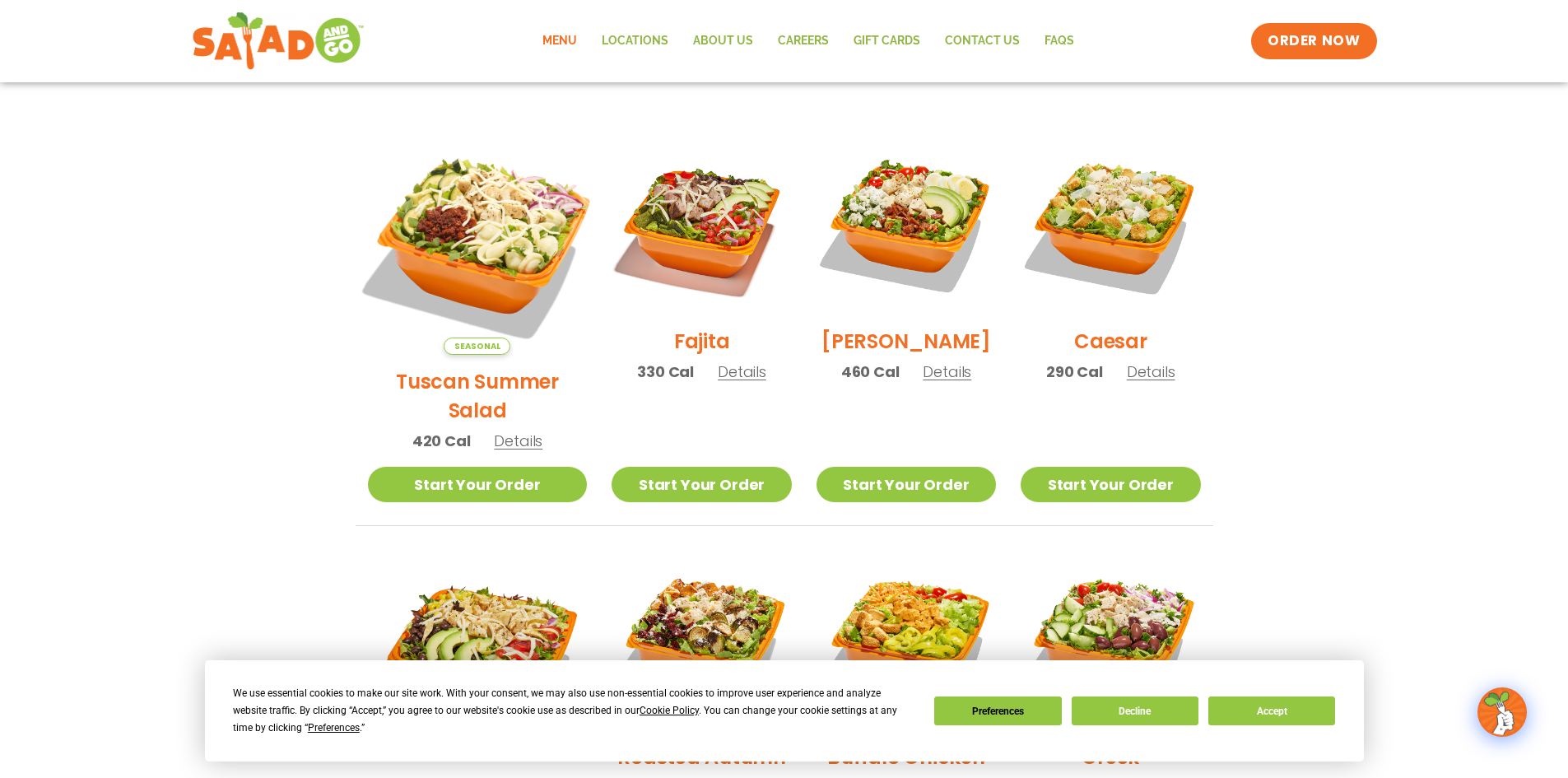
click at [466, 265] on img at bounding box center [477, 245] width 258 height 258
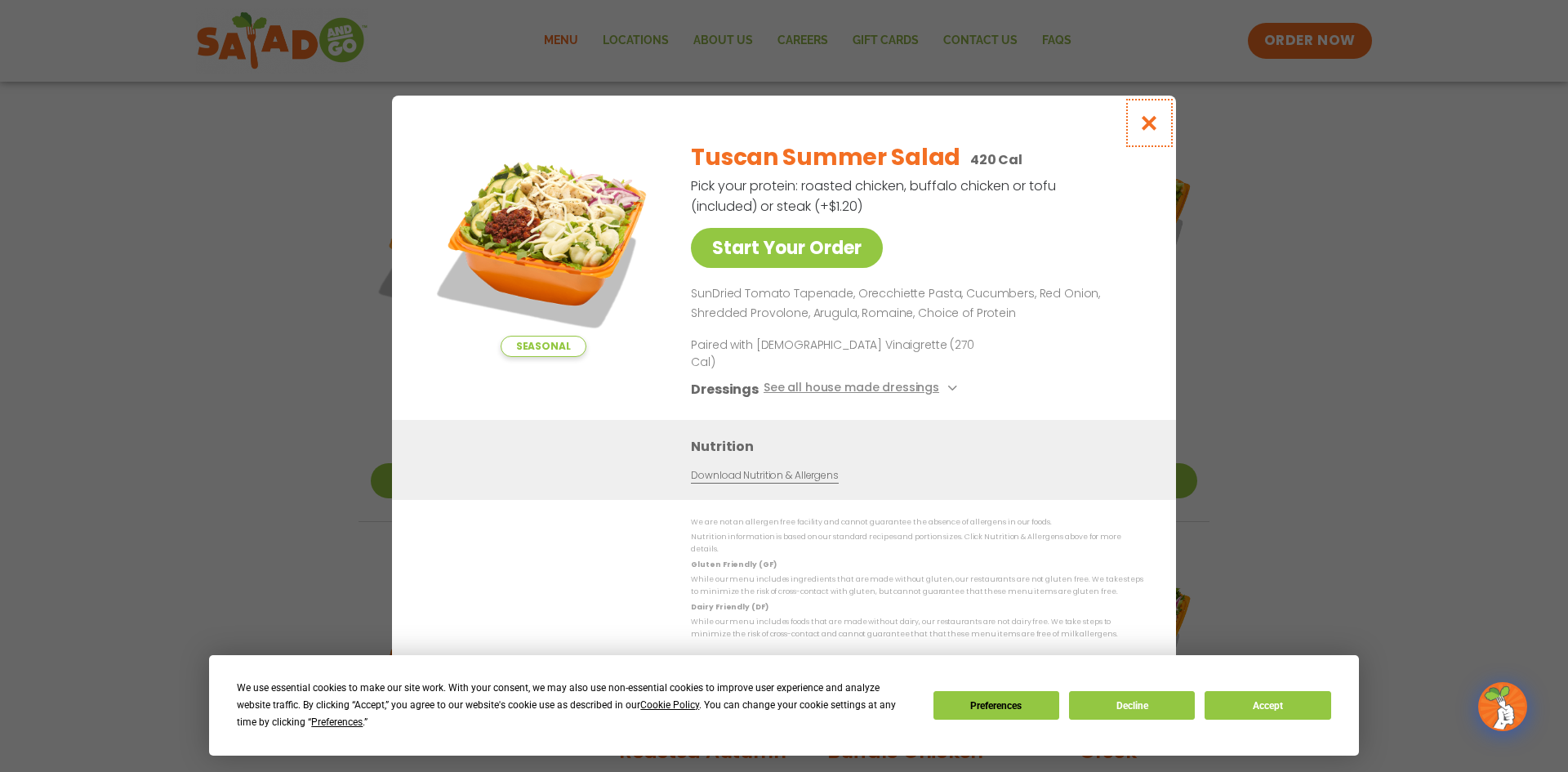
click at [1149, 132] on icon "Close modal" at bounding box center [1150, 122] width 21 height 17
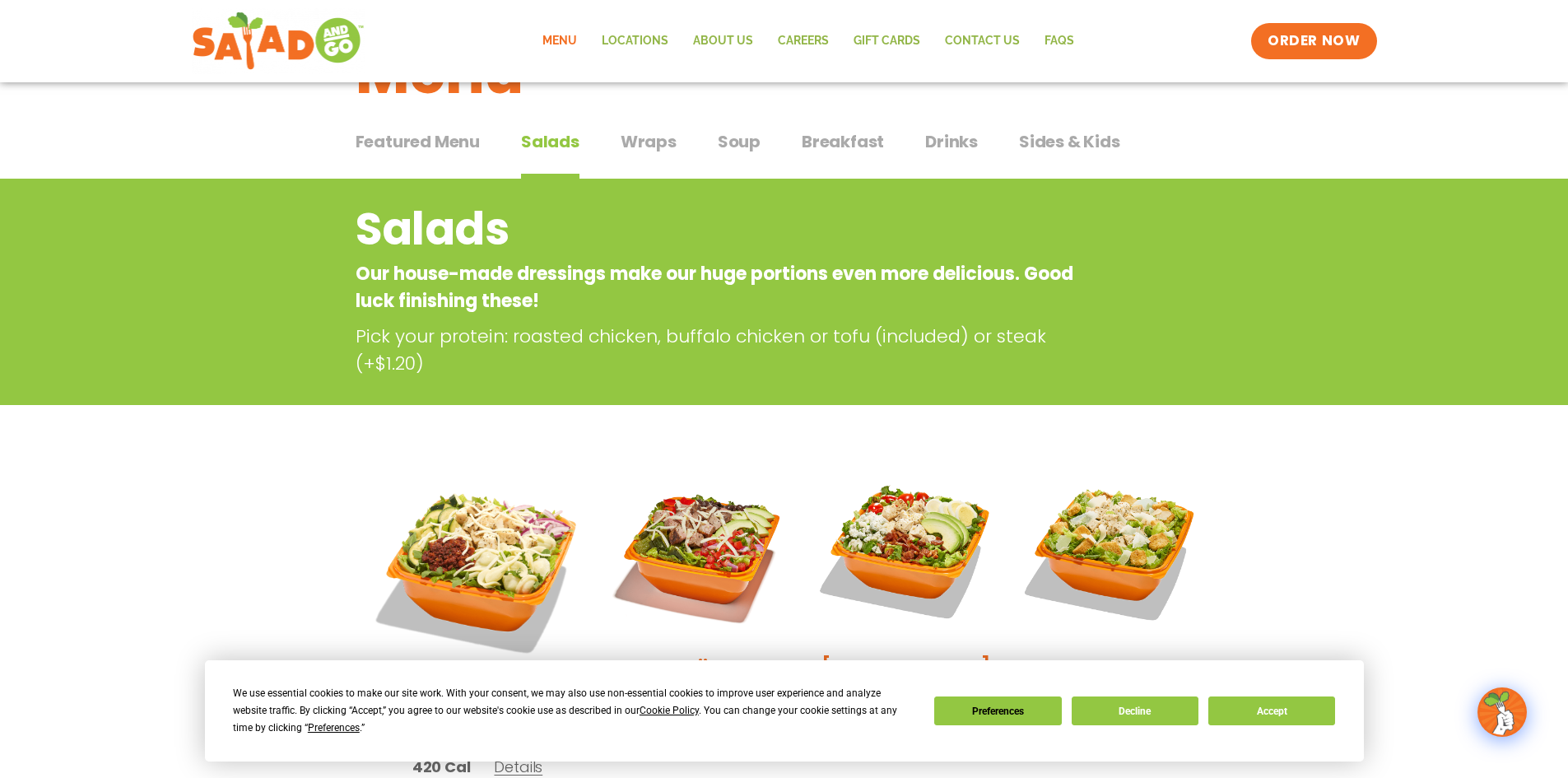
scroll to position [82, 0]
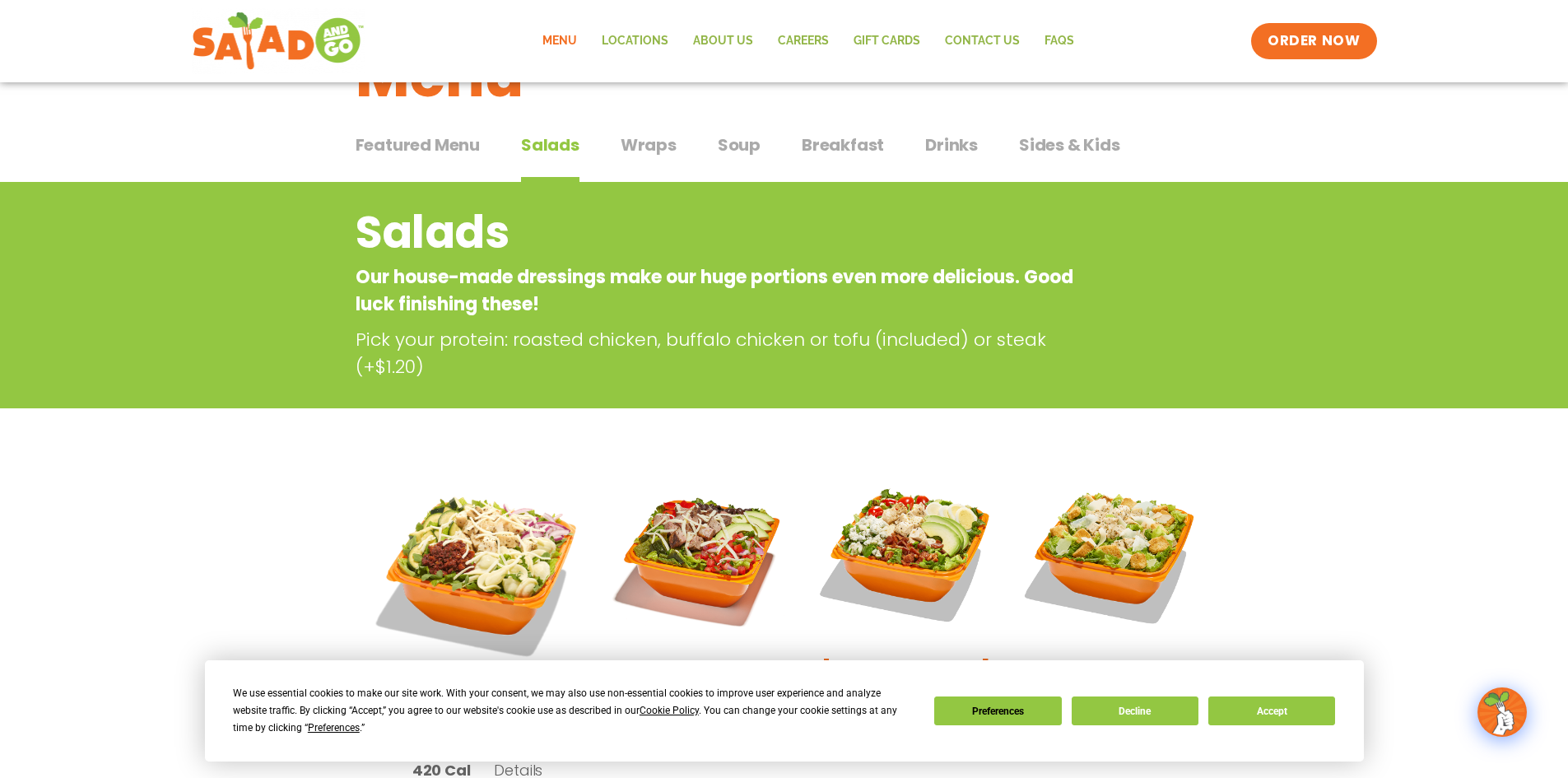
click at [730, 145] on span "Soup" at bounding box center [739, 145] width 43 height 25
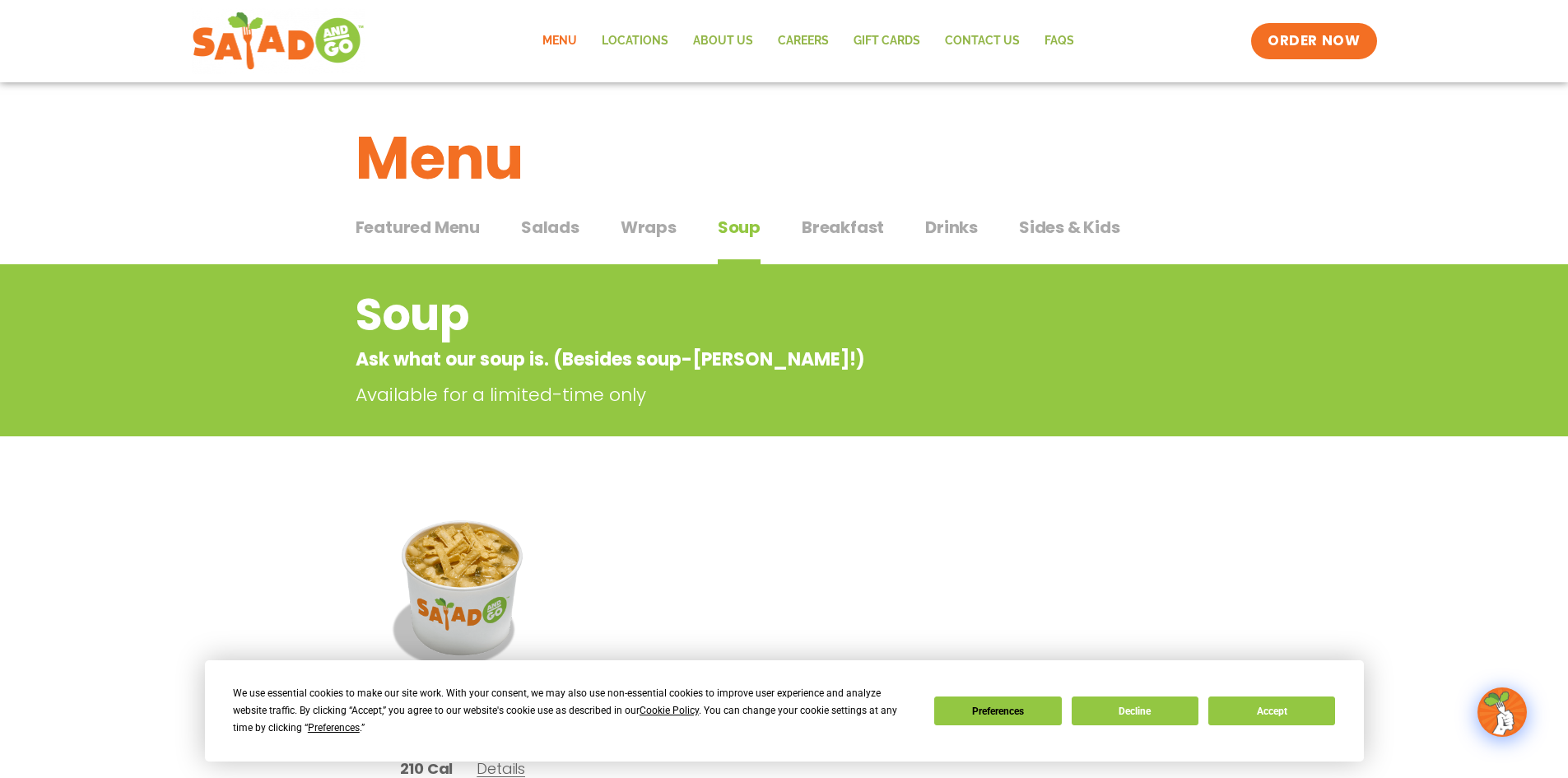
click at [840, 222] on span "Breakfast" at bounding box center [843, 227] width 82 height 25
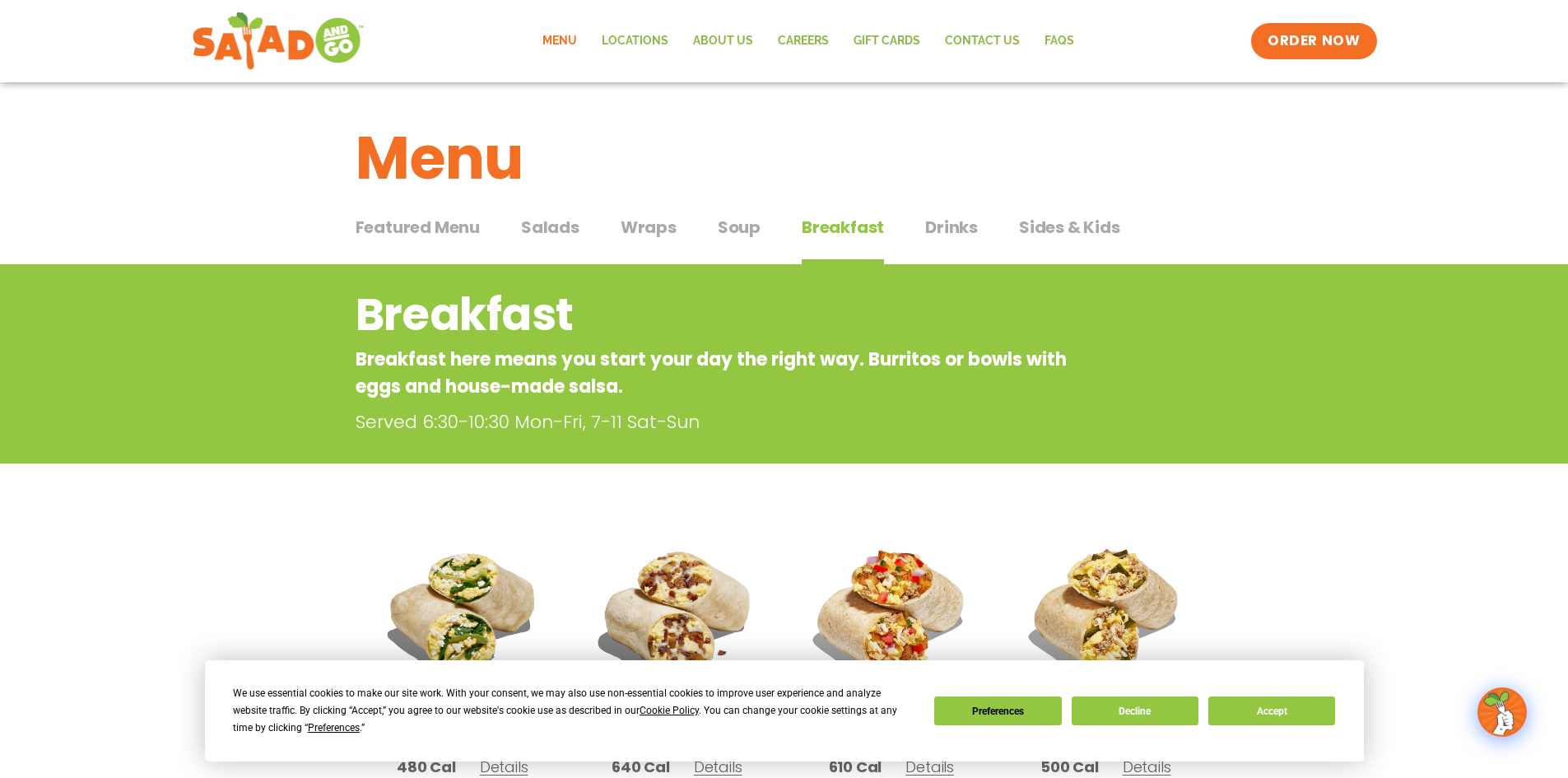
click at [1095, 226] on span "Sides & Kids" at bounding box center [1069, 227] width 101 height 25
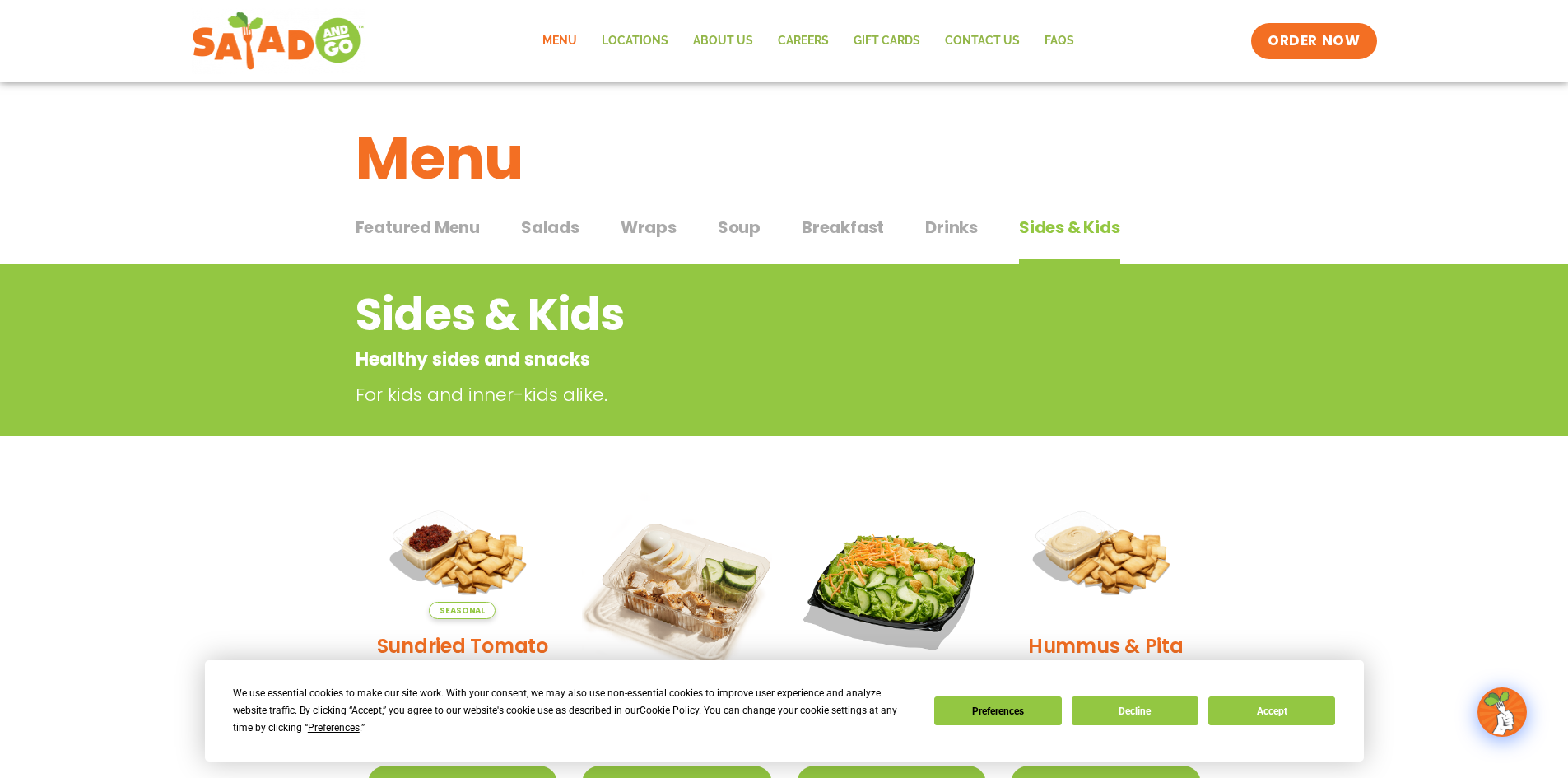
click at [956, 226] on span "Drinks" at bounding box center [951, 227] width 53 height 25
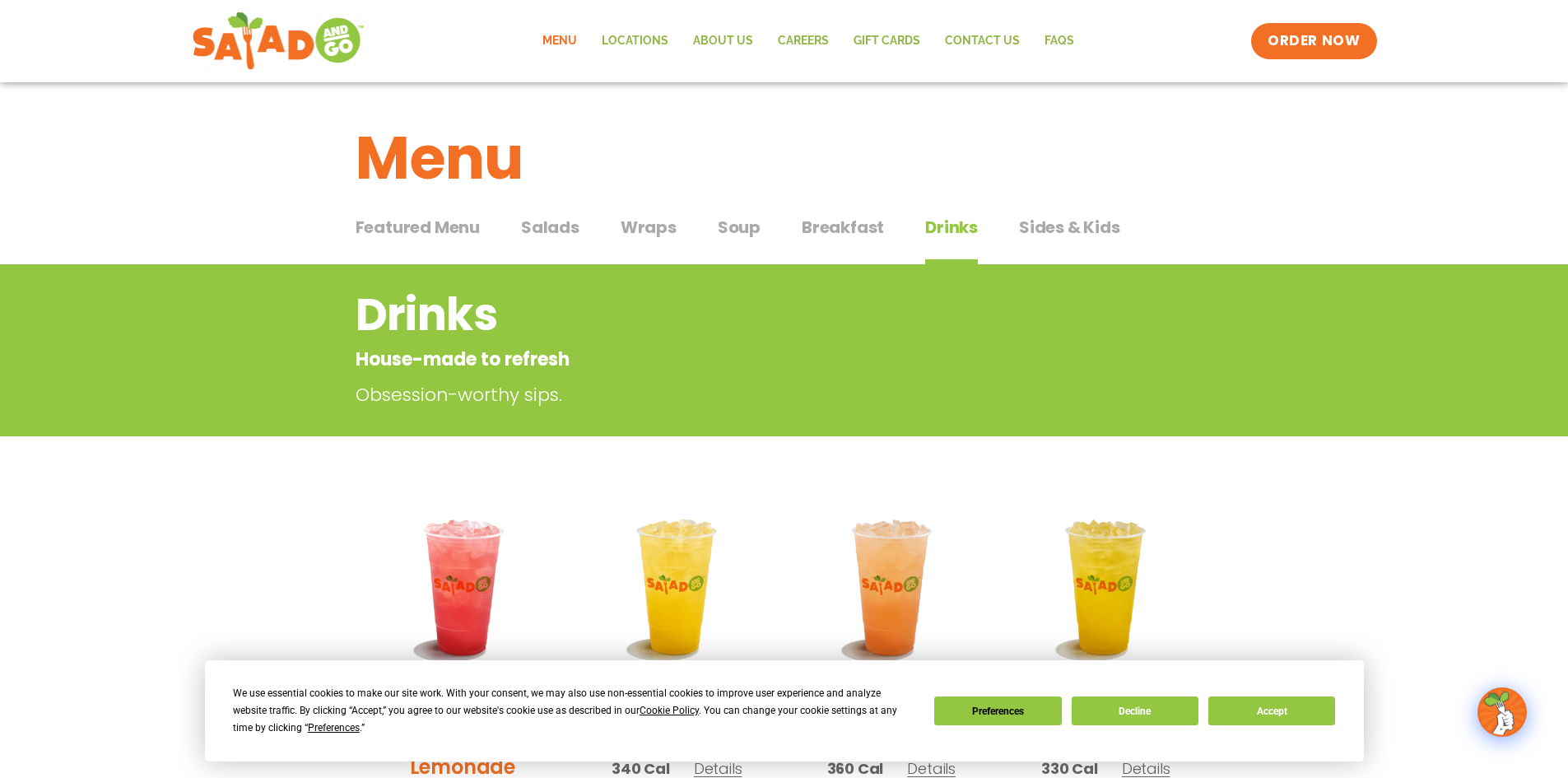
click at [543, 228] on span "Salads" at bounding box center [550, 227] width 59 height 25
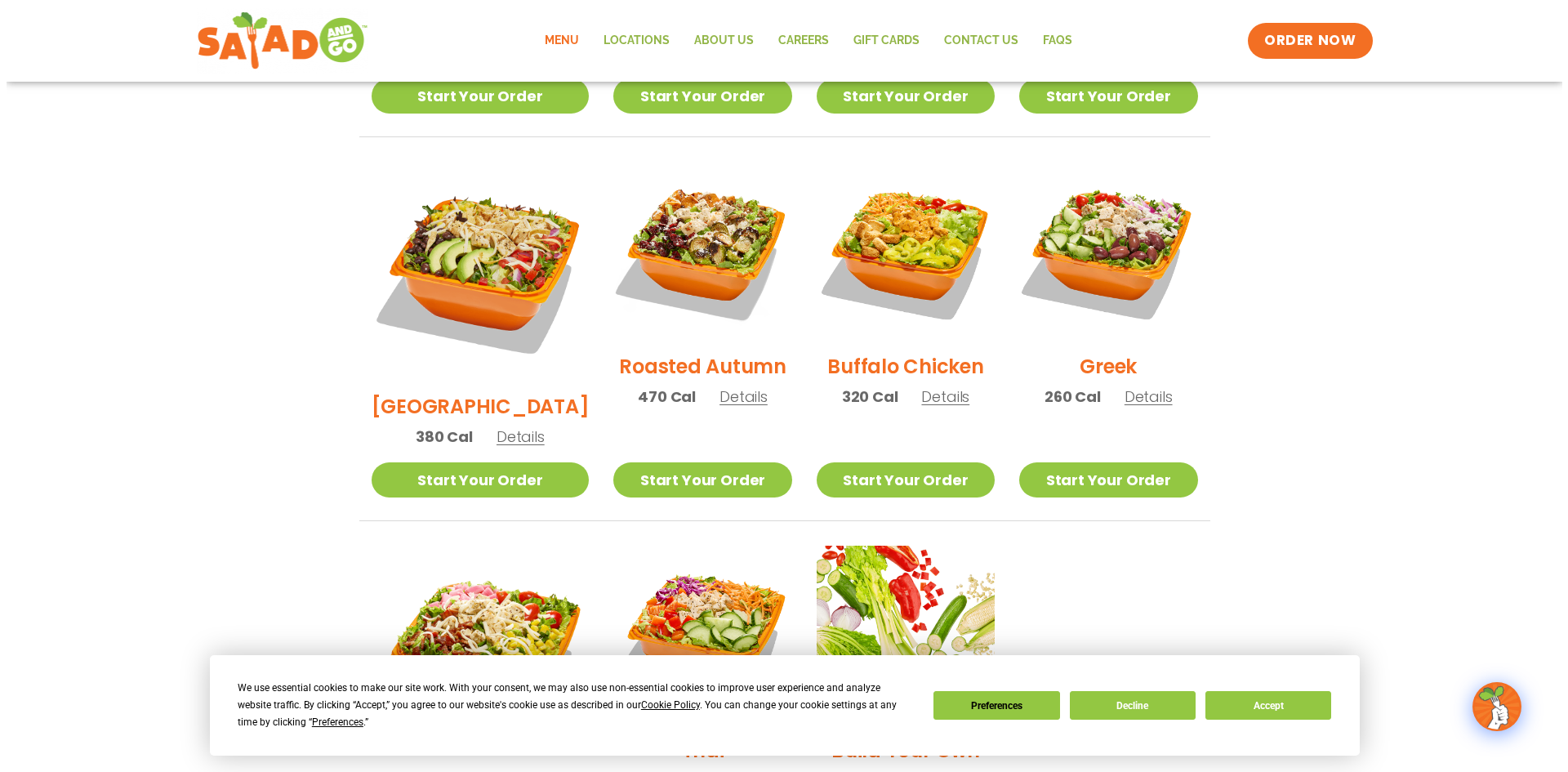
scroll to position [952, 0]
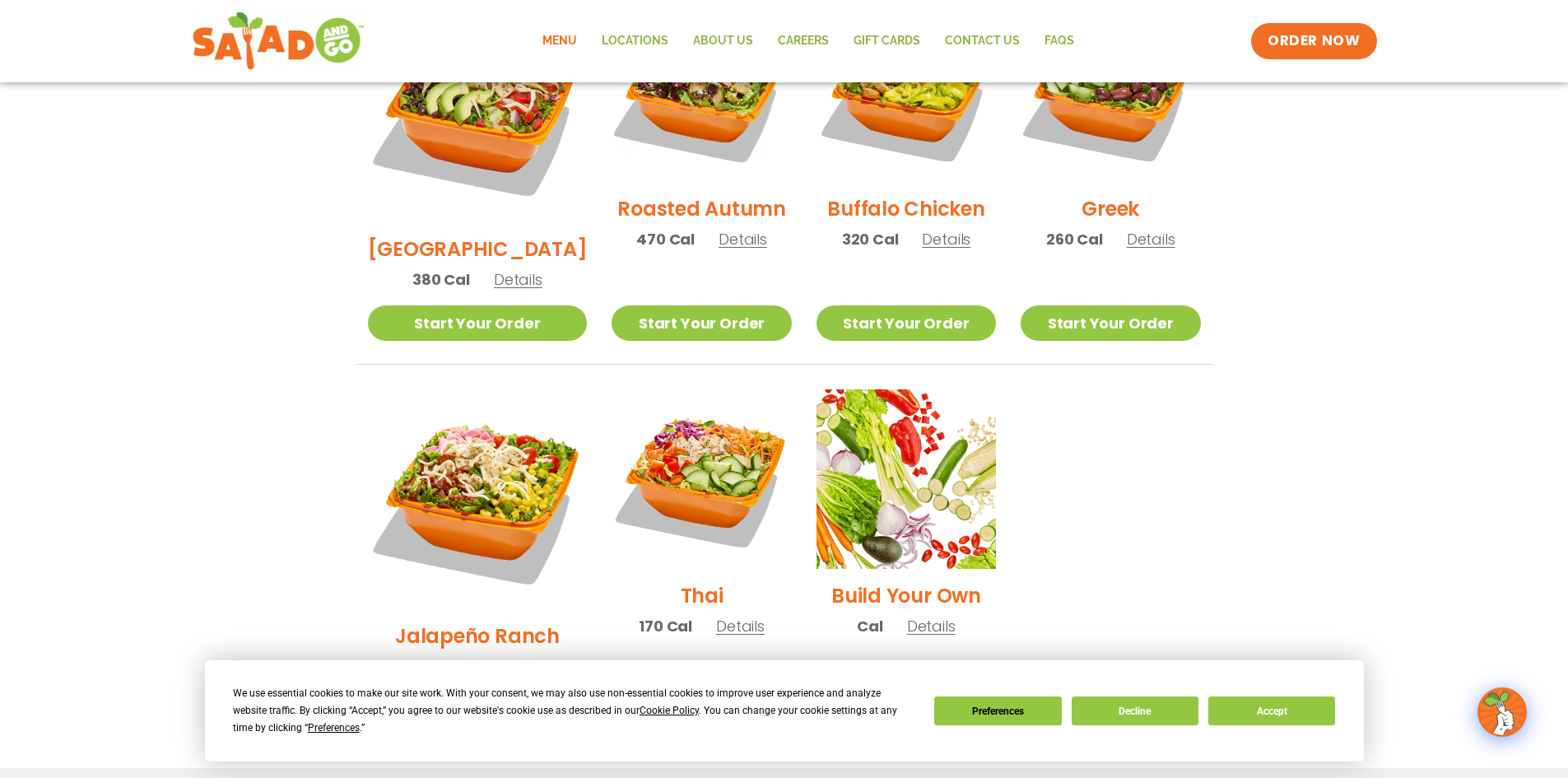
click at [454, 430] on img at bounding box center [477, 499] width 220 height 220
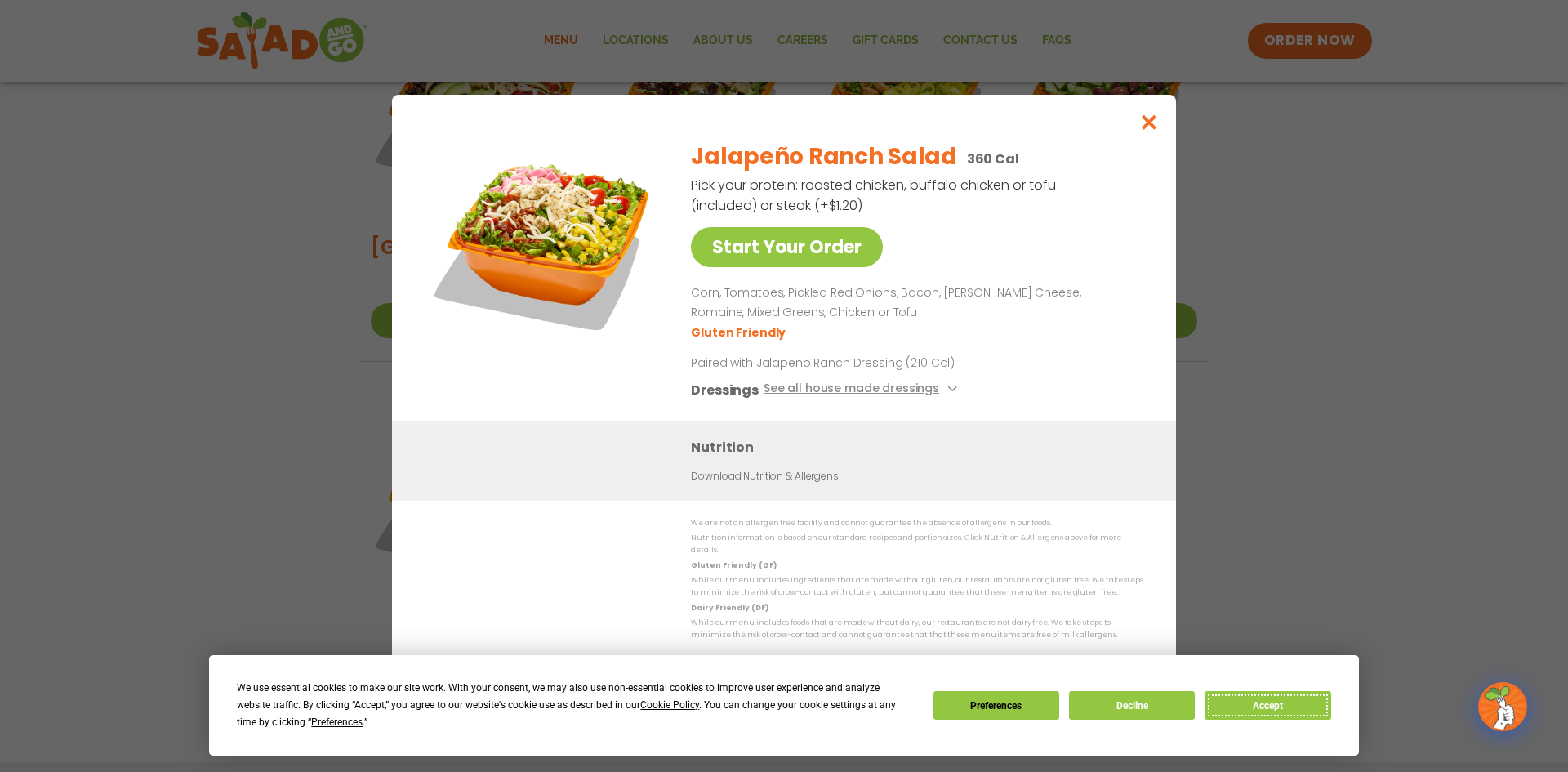
click at [1239, 701] on button "Accept" at bounding box center [1267, 705] width 126 height 29
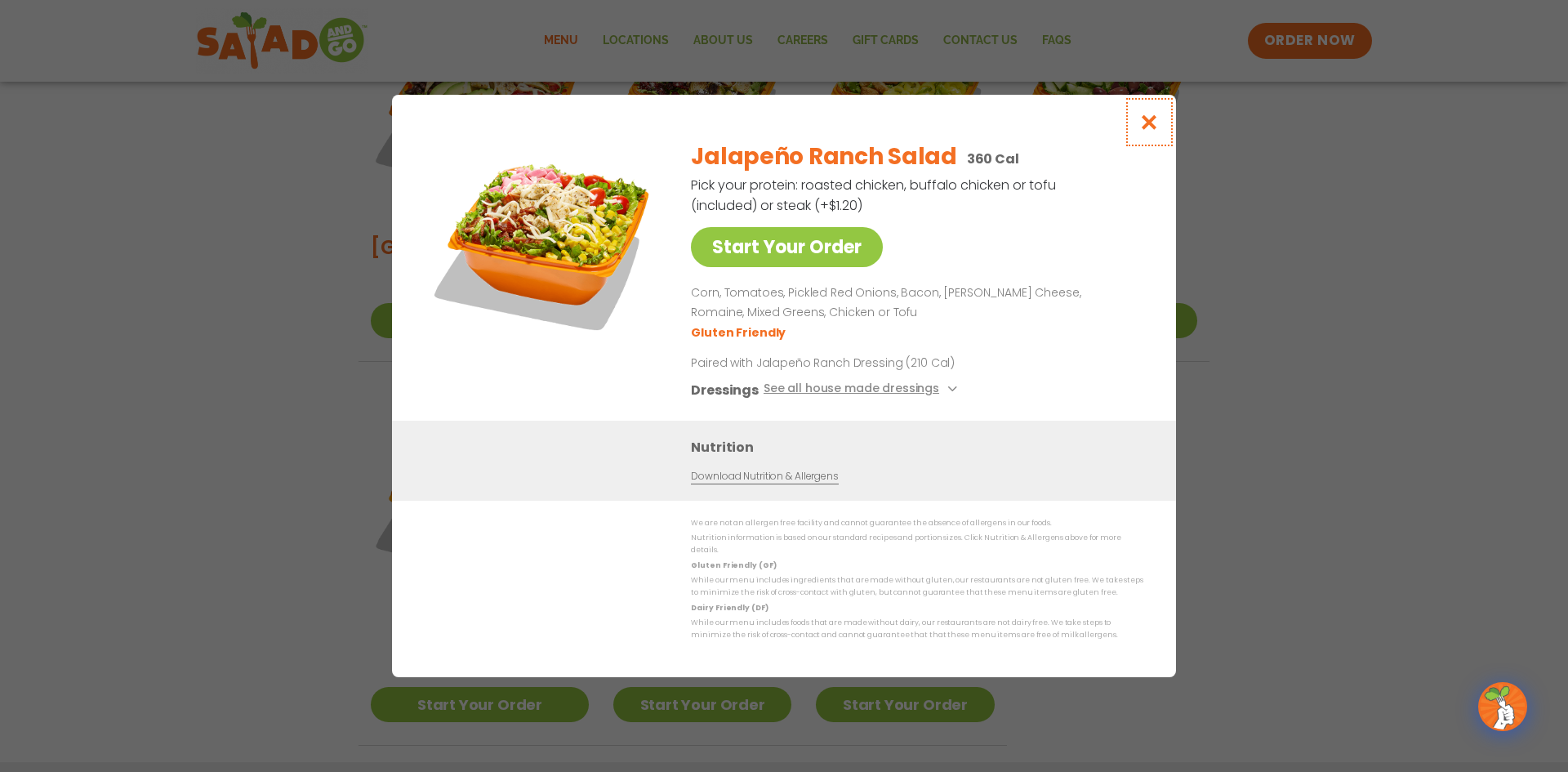
click at [1144, 128] on icon "Close modal" at bounding box center [1150, 122] width 21 height 17
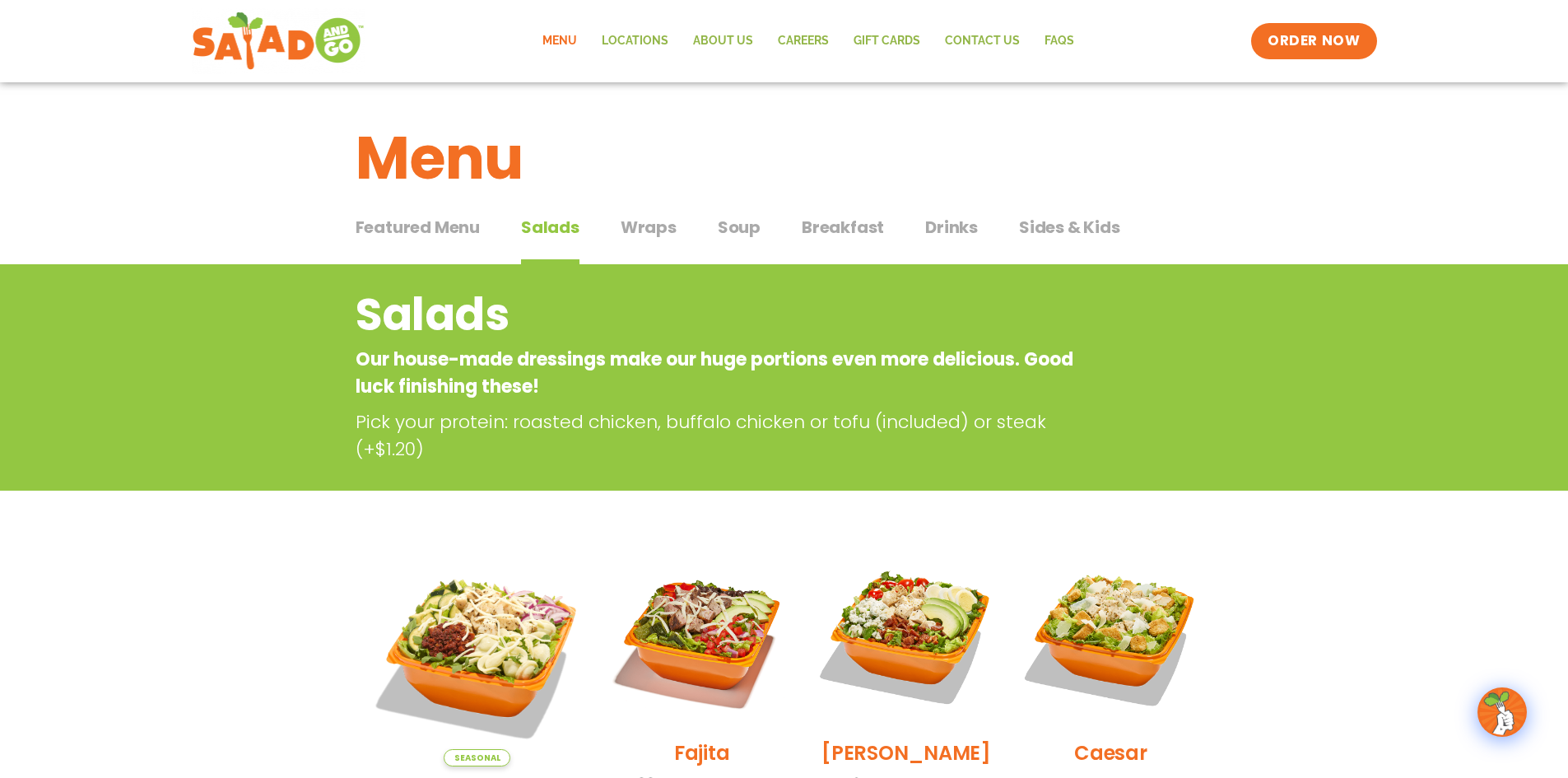
scroll to position [247, 0]
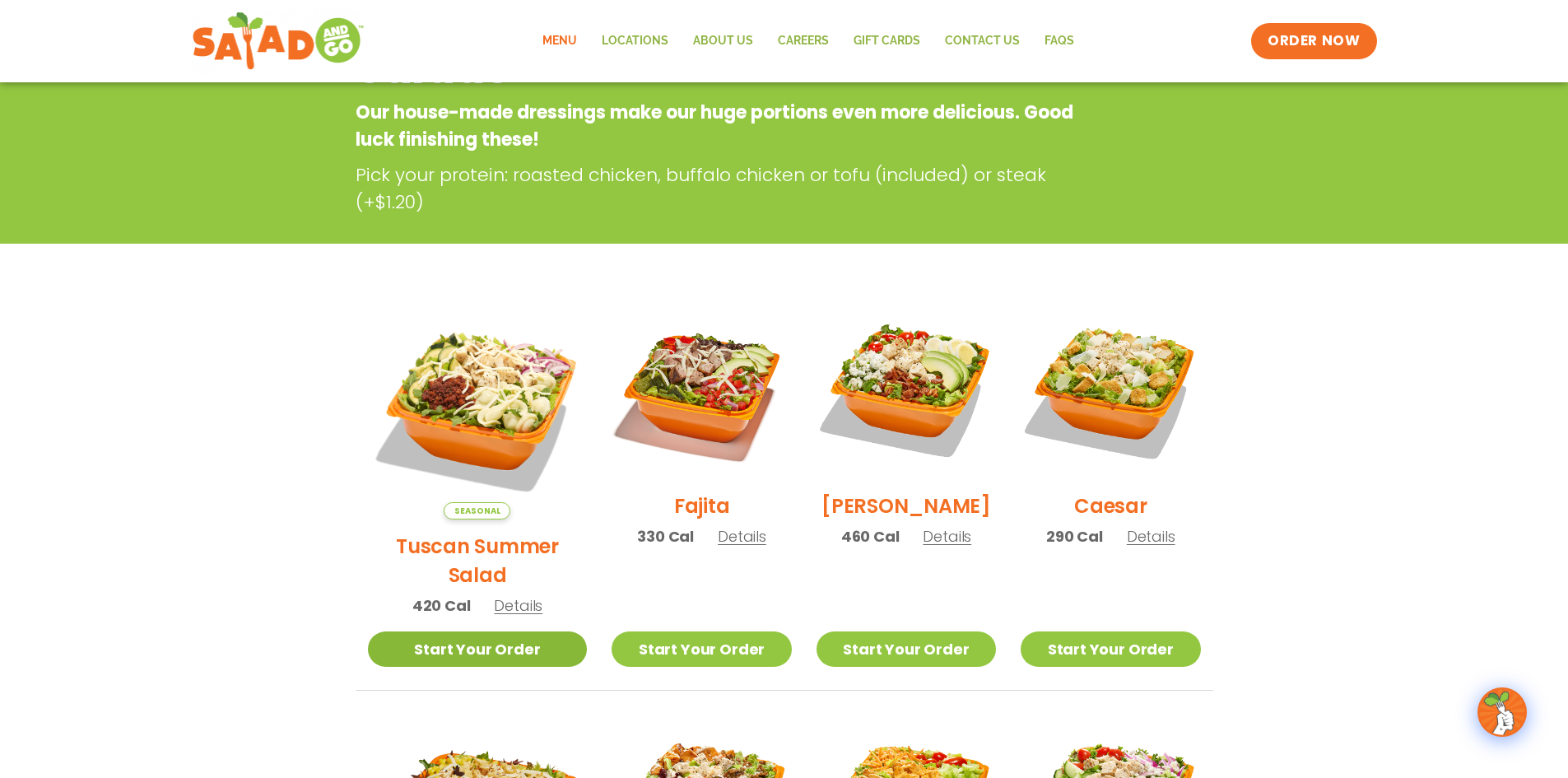
drag, startPoint x: 436, startPoint y: 617, endPoint x: 527, endPoint y: 624, distance: 91.3
click at [436, 631] on link "Start Your Order" at bounding box center [477, 648] width 220 height 35
